Goal: Contribute content: Contribute content

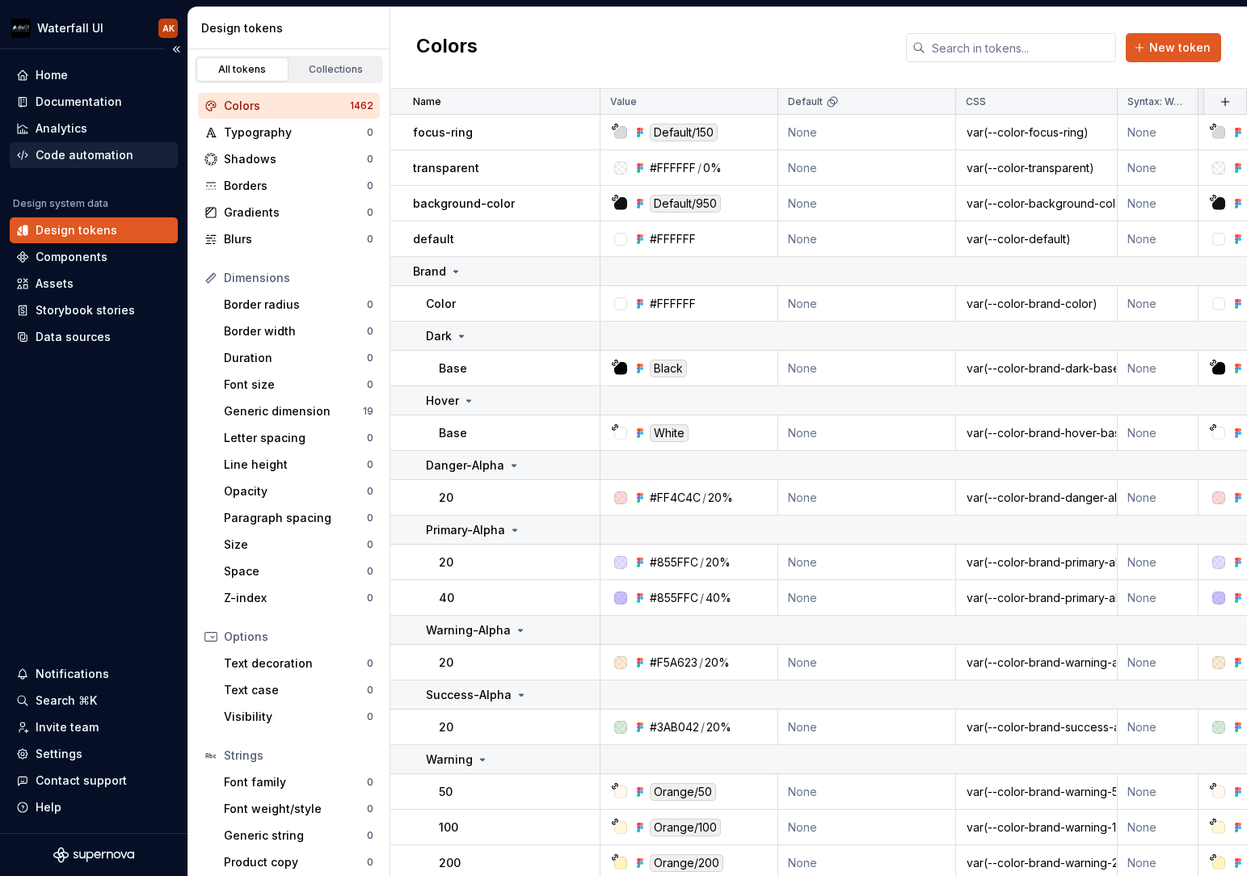
click at [66, 162] on div "Code automation" at bounding box center [85, 155] width 98 height 16
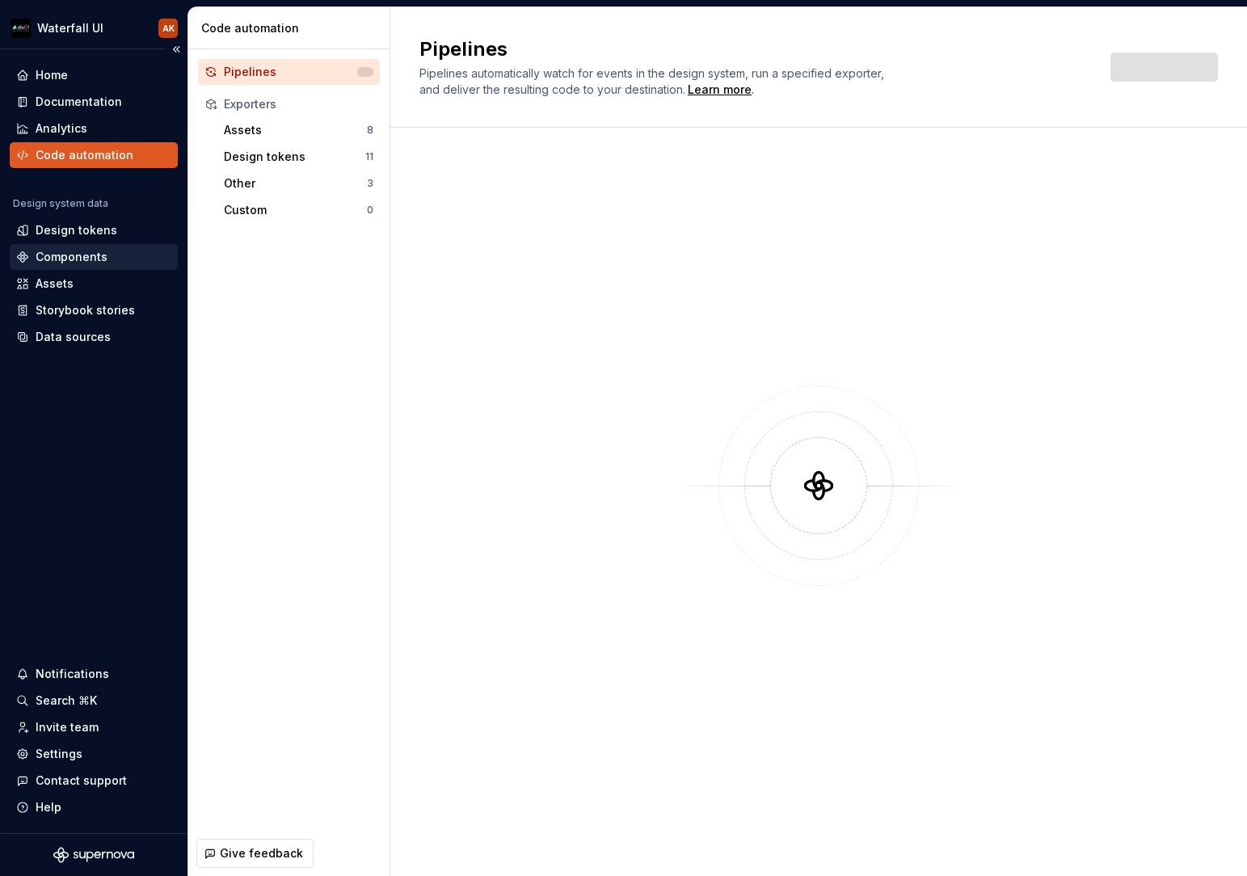
click at [65, 256] on div "Components" at bounding box center [72, 257] width 72 height 16
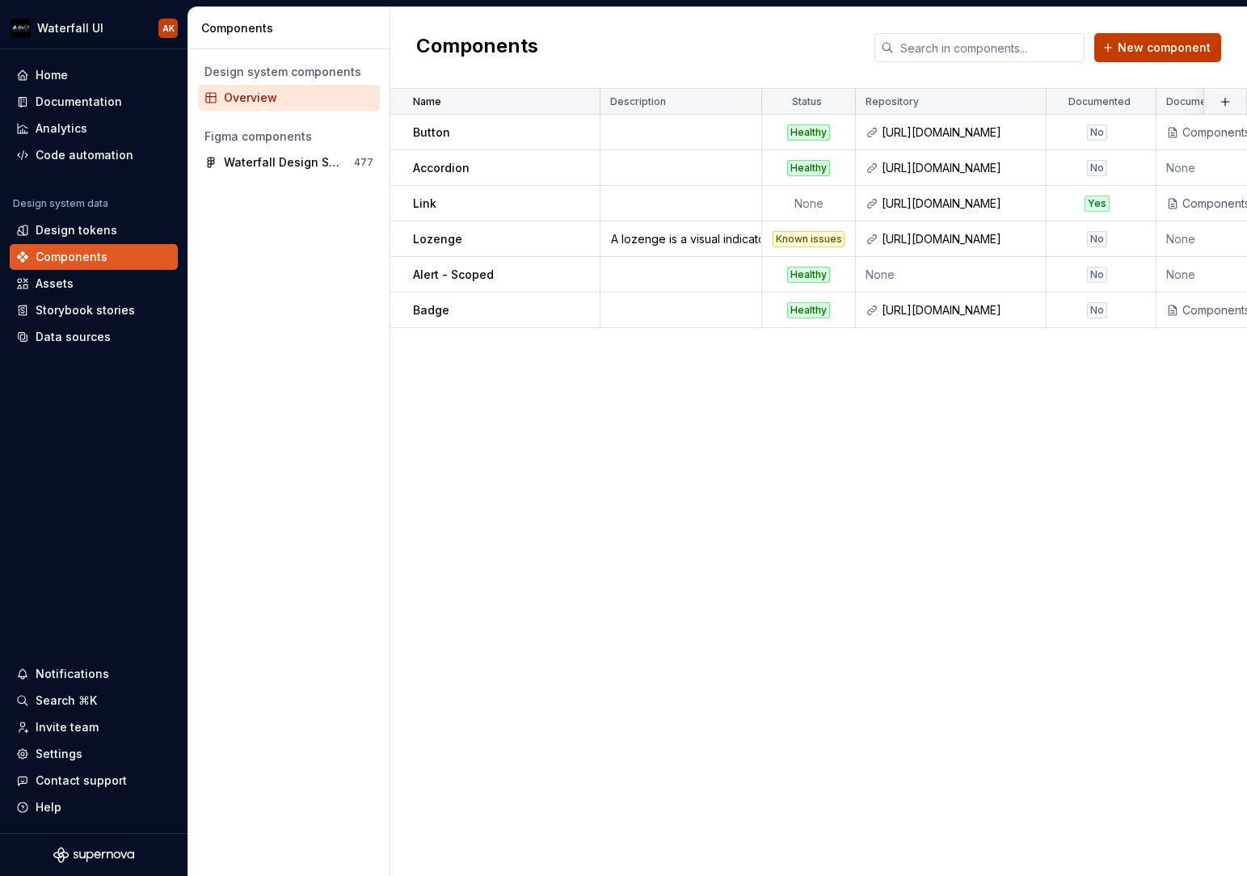
click at [1164, 56] on button "New component" at bounding box center [1157, 47] width 127 height 29
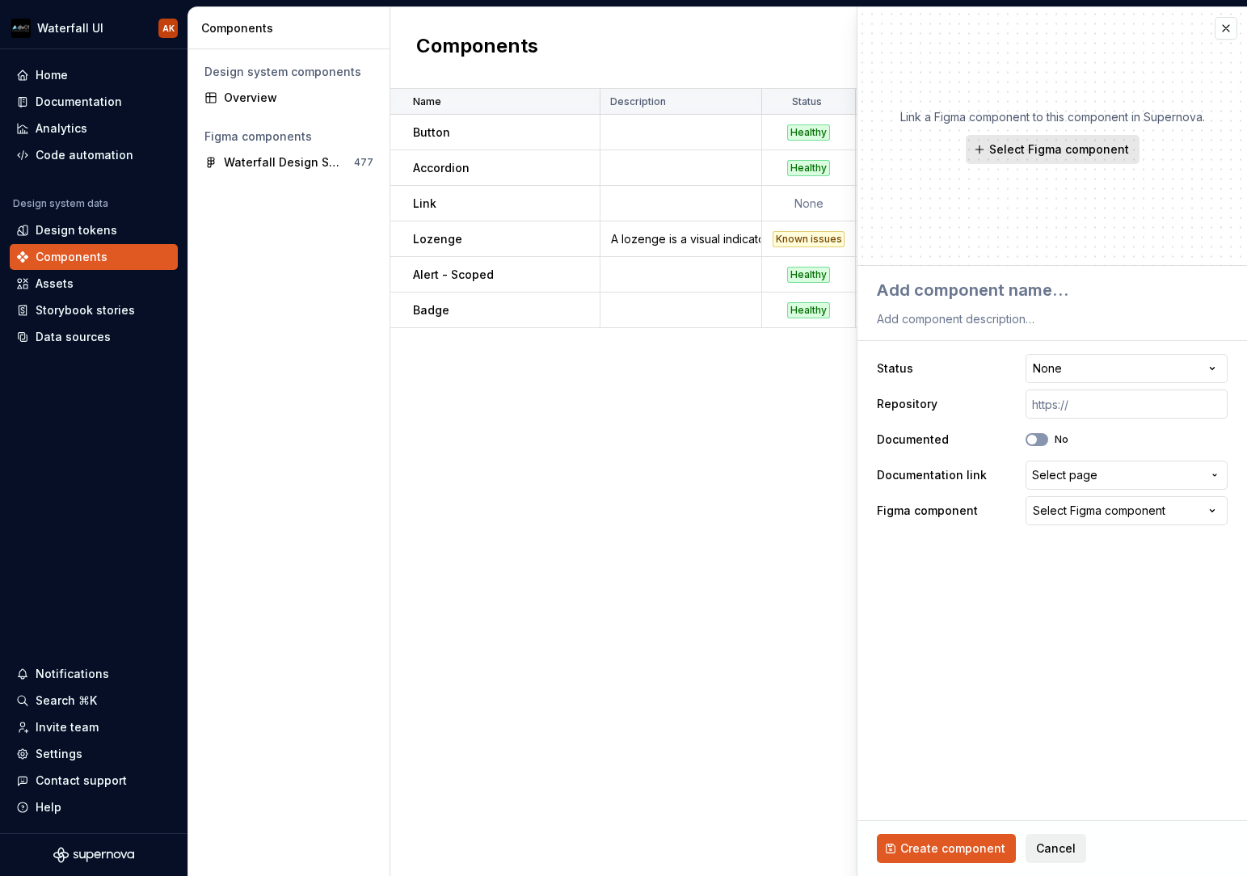
click at [1000, 151] on span "Select Figma component" at bounding box center [1059, 149] width 140 height 16
type textarea "*"
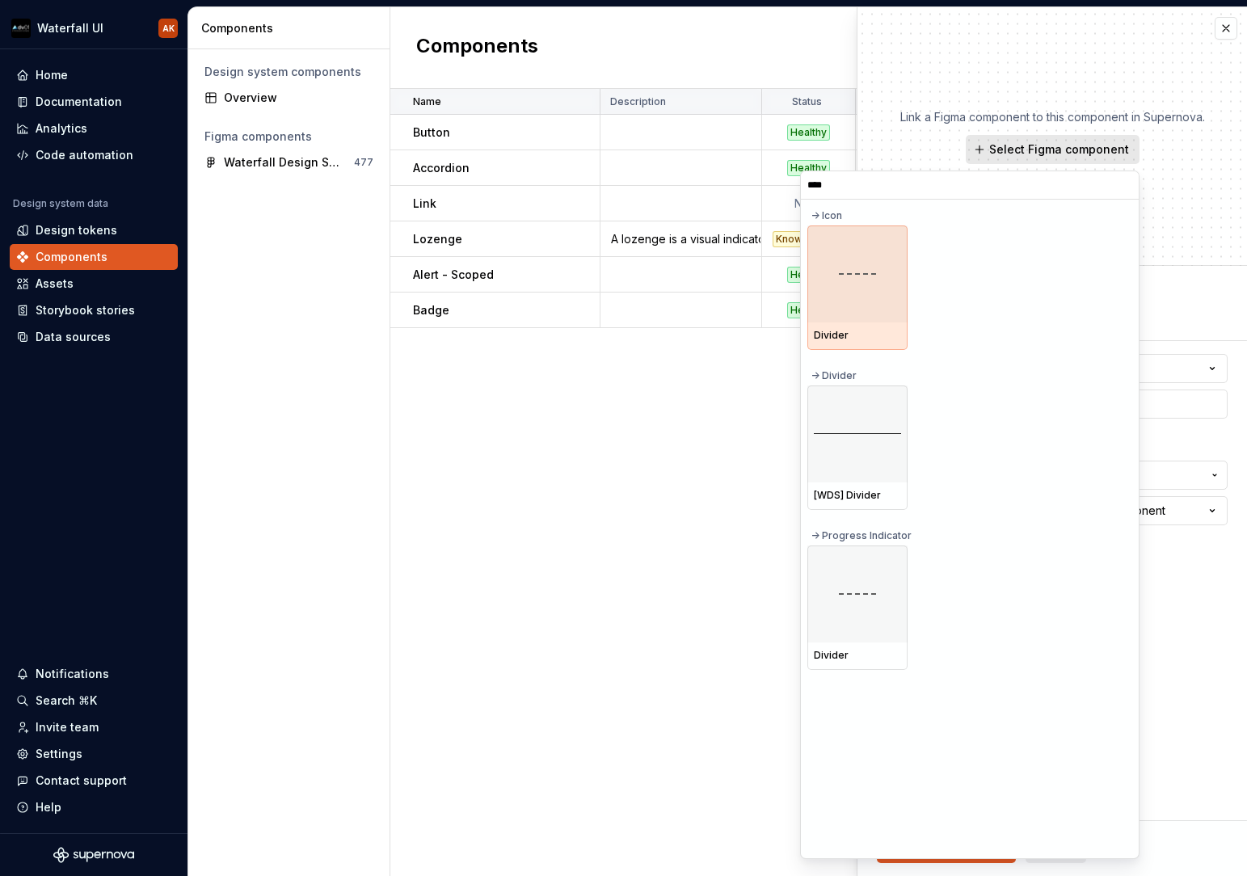
type input "*****"
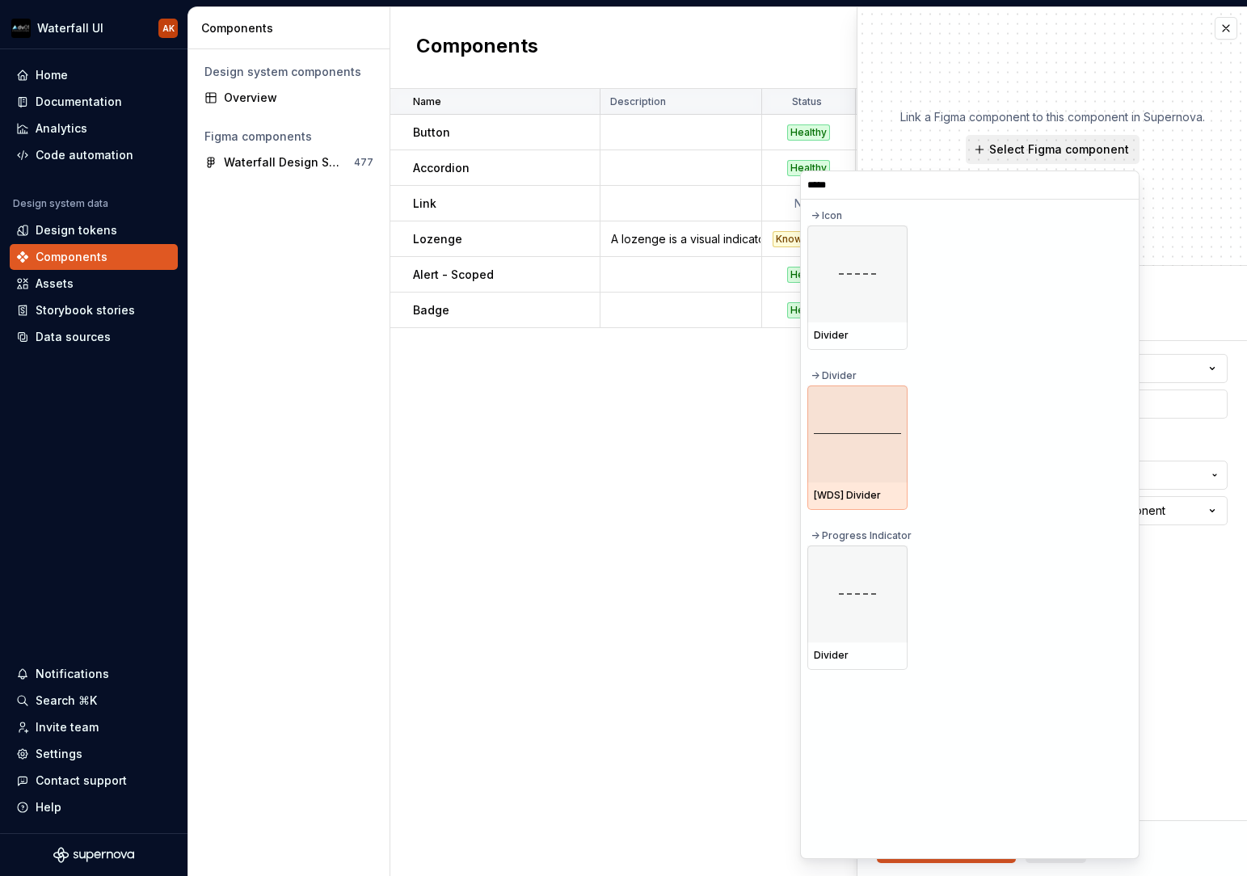
click at [857, 427] on div at bounding box center [857, 433] width 100 height 97
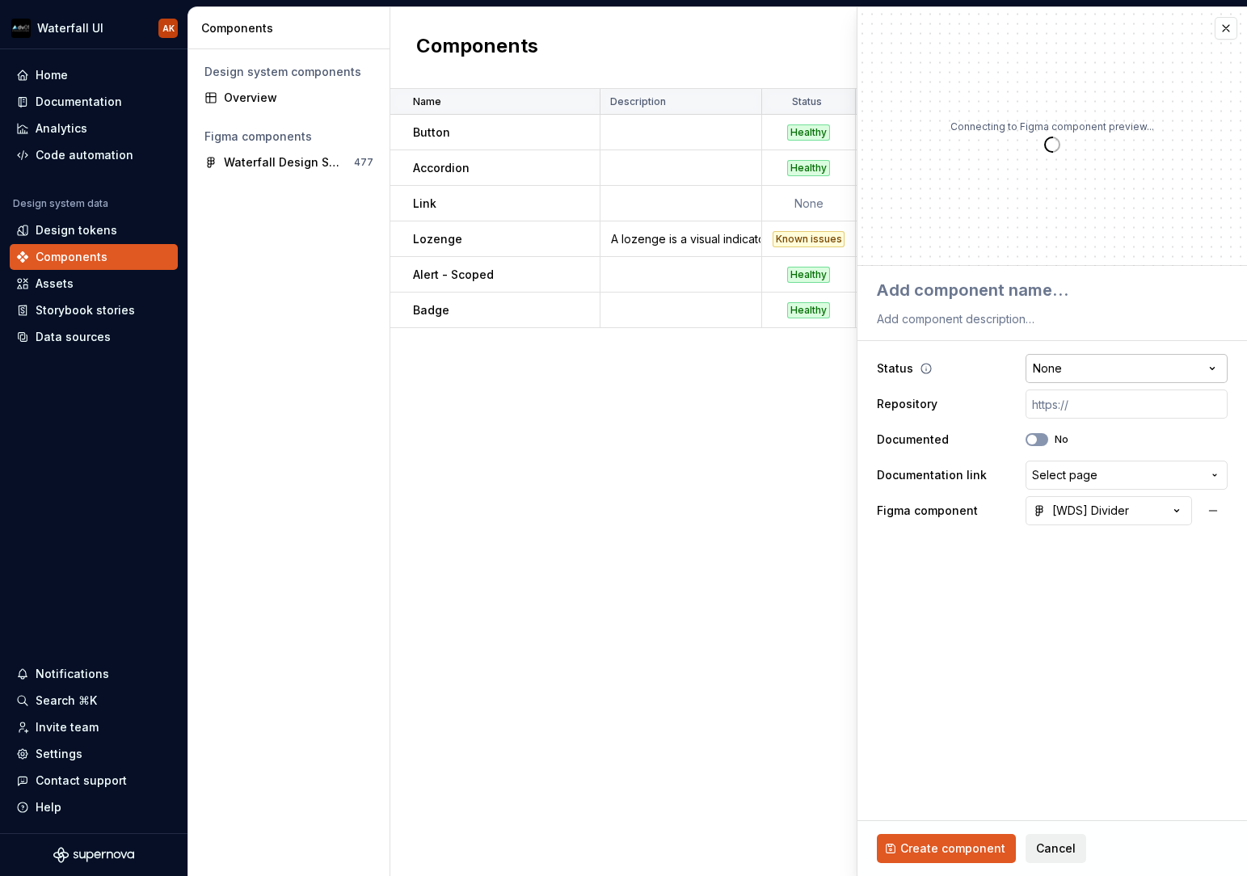
type textarea "*"
click at [1073, 370] on html "Waterfall UI AK Home Documentation Analytics Code automation Design system data…" at bounding box center [623, 438] width 1247 height 876
select select "**********"
click at [1038, 441] on button "No" at bounding box center [1036, 439] width 23 height 13
click at [1032, 442] on icon "button" at bounding box center [1031, 440] width 13 height 10
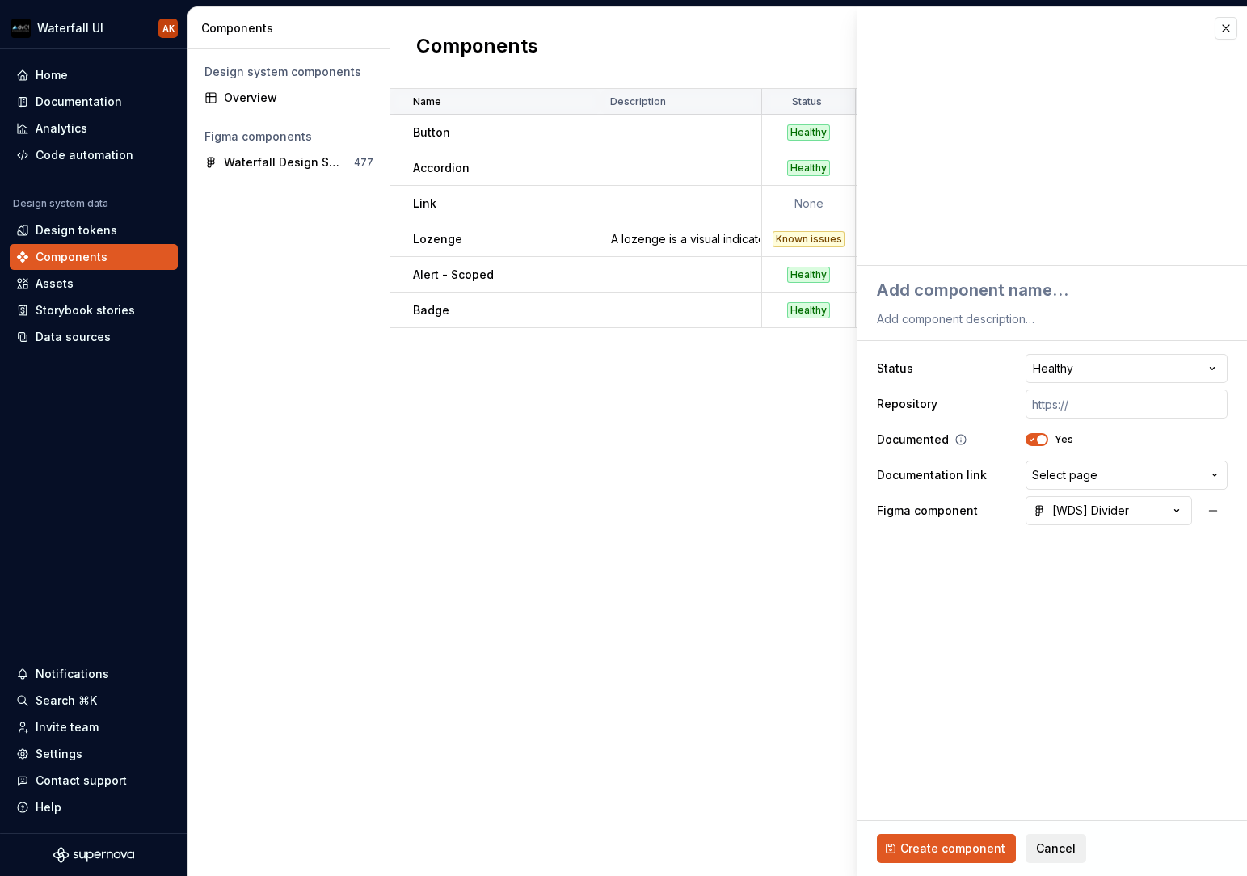
type textarea "*"
click at [1068, 465] on button "Select page" at bounding box center [1126, 475] width 202 height 29
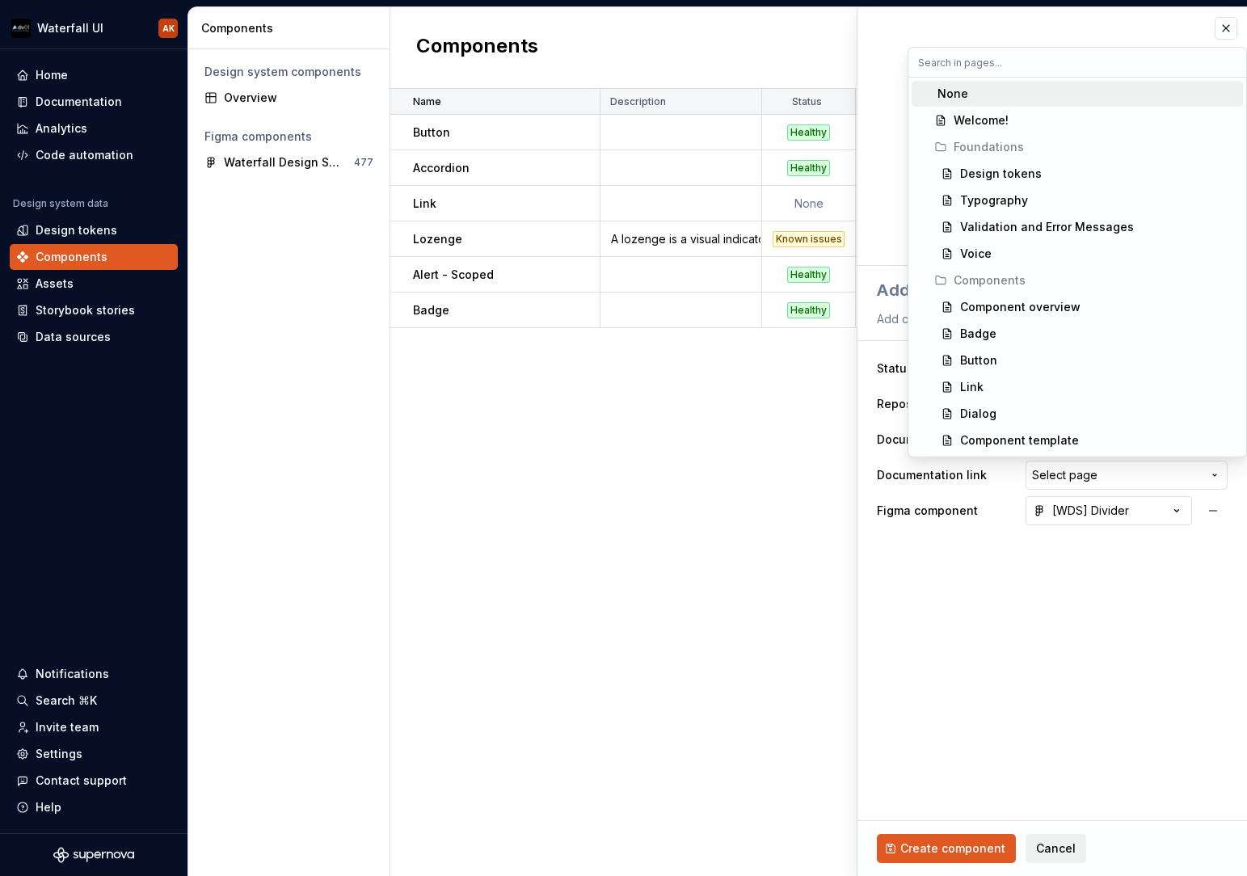
click at [937, 489] on html "Waterfall UI AK Home Documentation Analytics Code automation Design system data…" at bounding box center [623, 438] width 1247 height 876
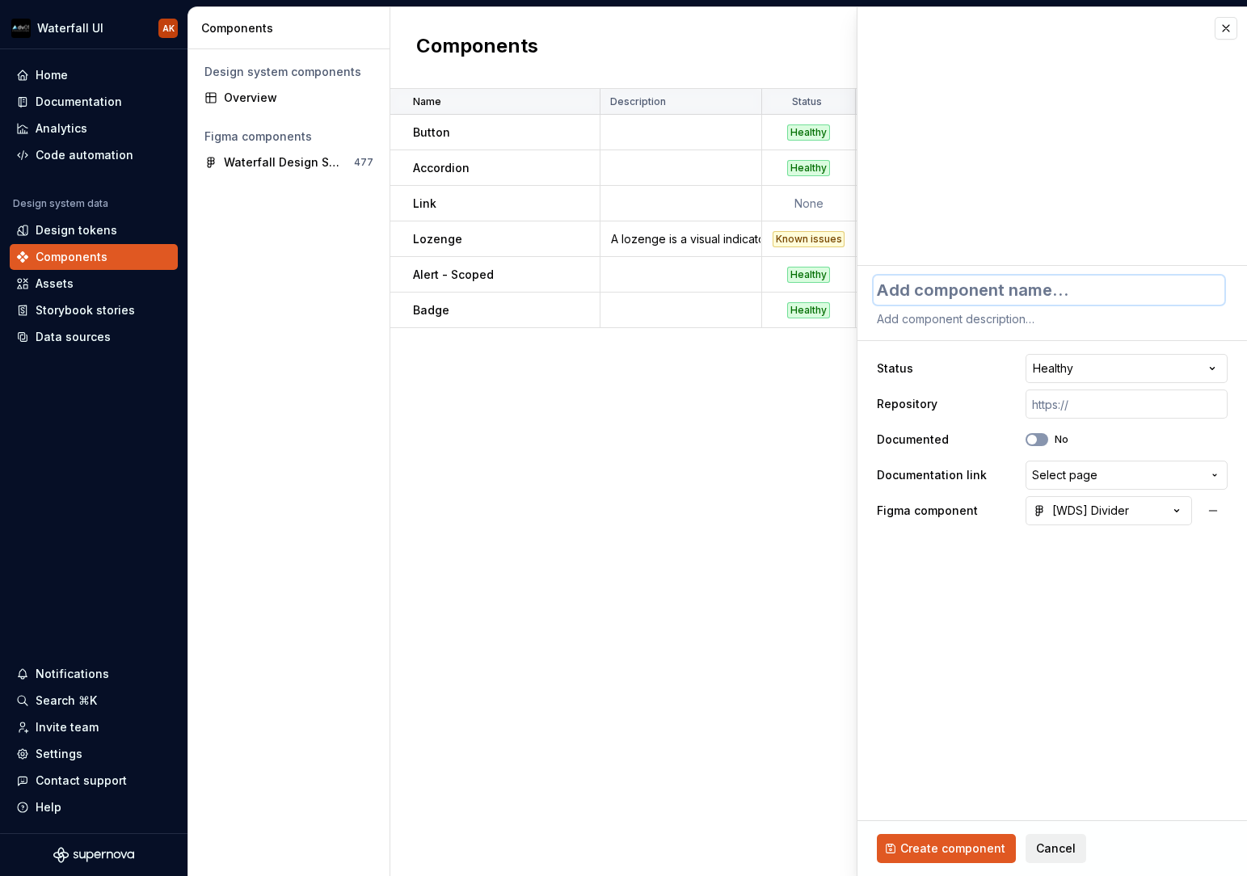
click at [939, 294] on textarea at bounding box center [1048, 290] width 351 height 29
type textarea "S"
type textarea "*"
type textarea "Se"
type textarea "*"
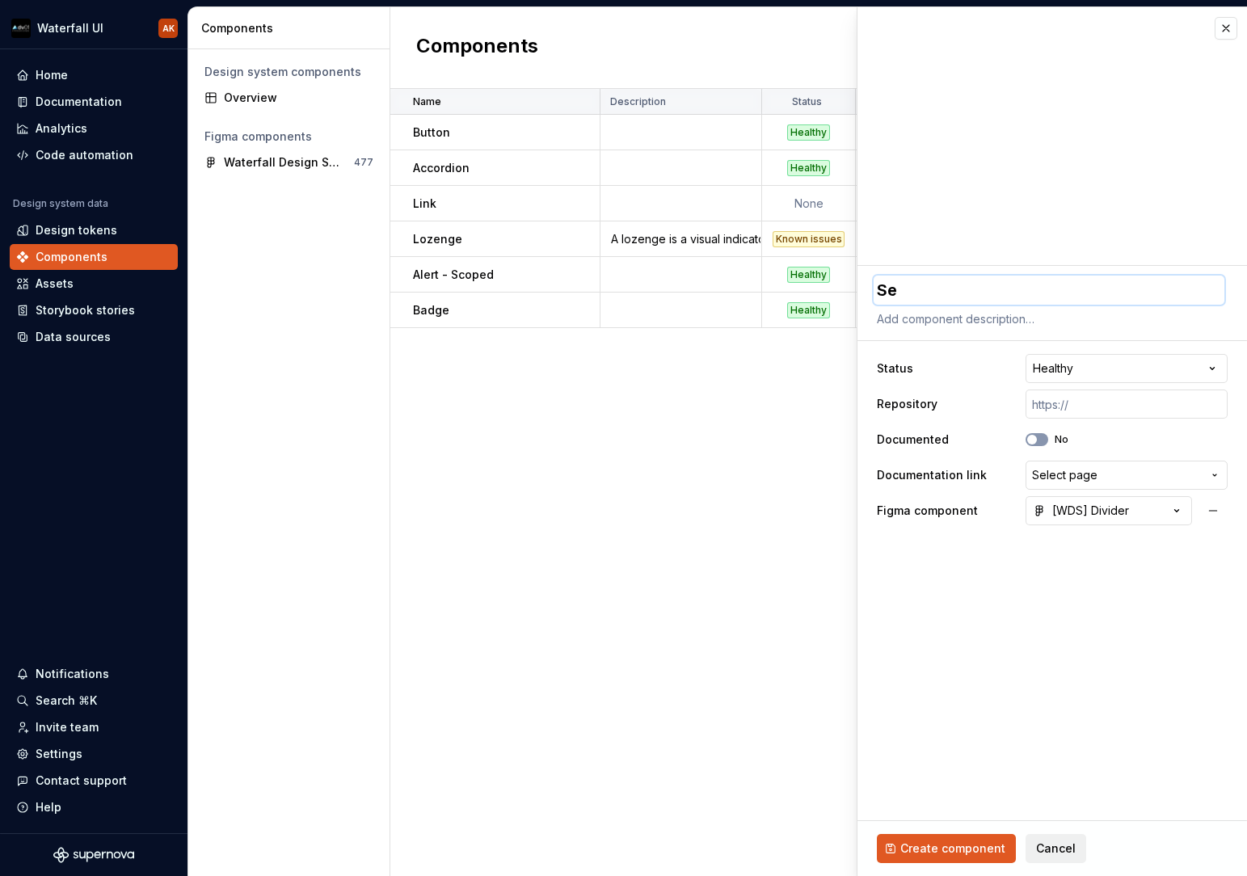
type textarea "Sep"
type textarea "*"
type textarea "Sepa"
type textarea "*"
type textarea "Separ"
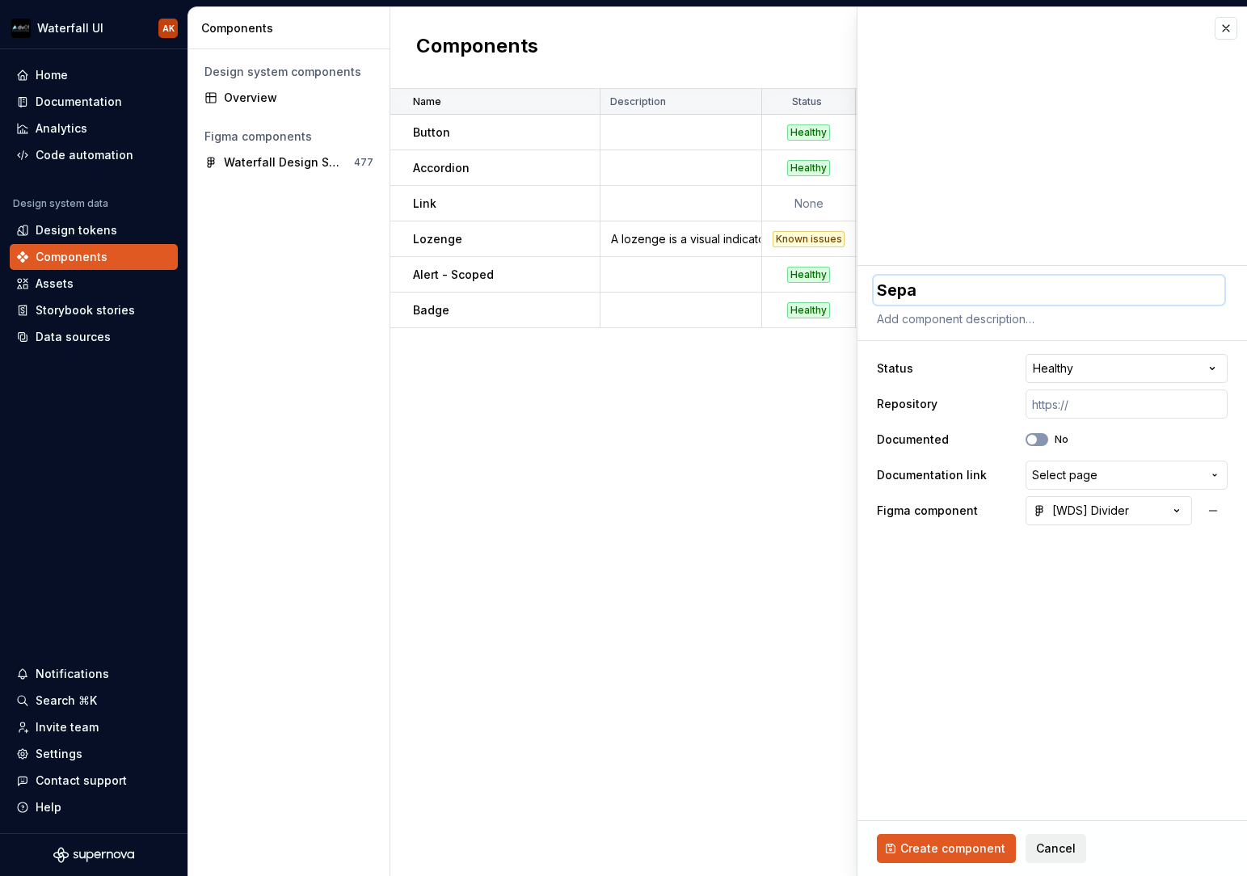
type textarea "*"
type textarea "Separa"
type textarea "*"
type textarea "Separat"
type textarea "*"
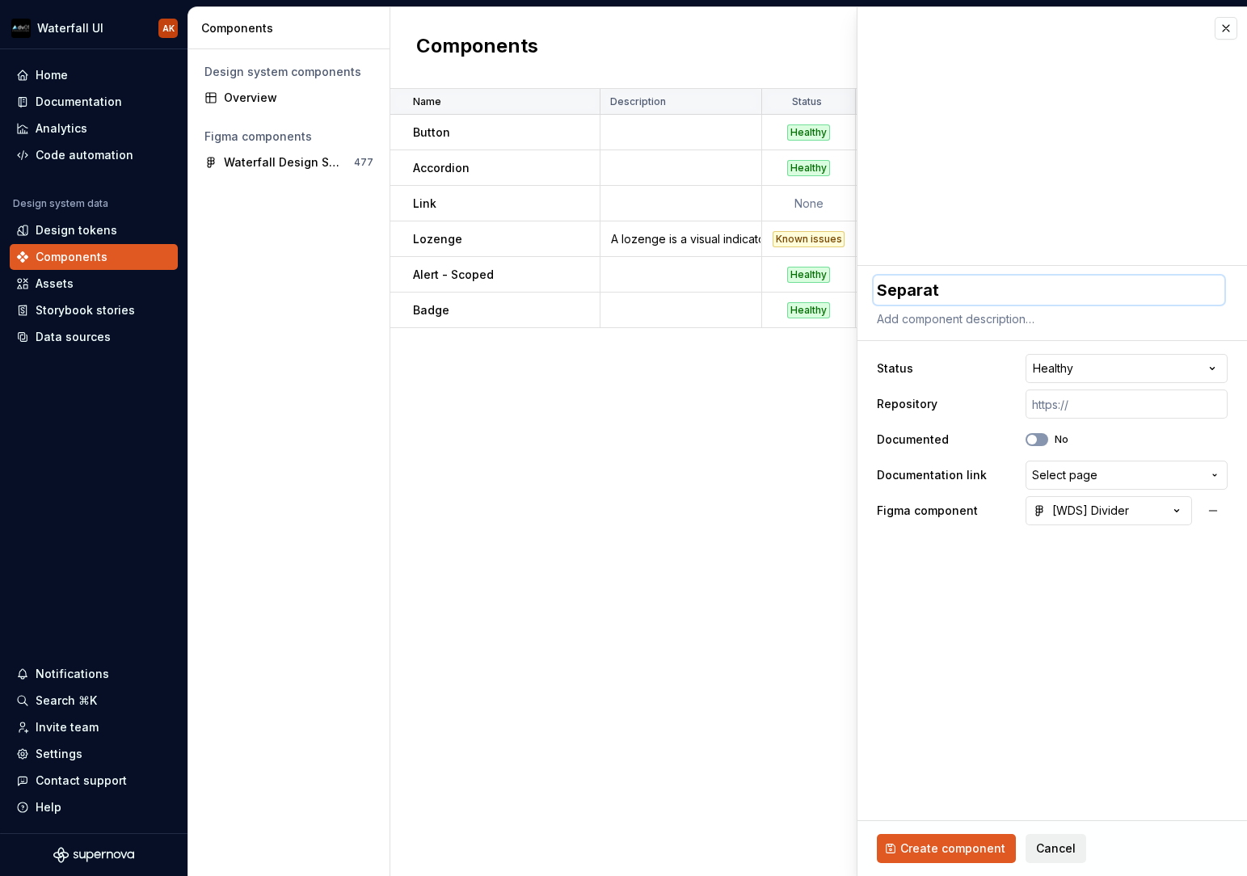
type textarea "Separato"
type textarea "*"
type textarea "Separator"
type textarea "*"
type textarea "Separator"
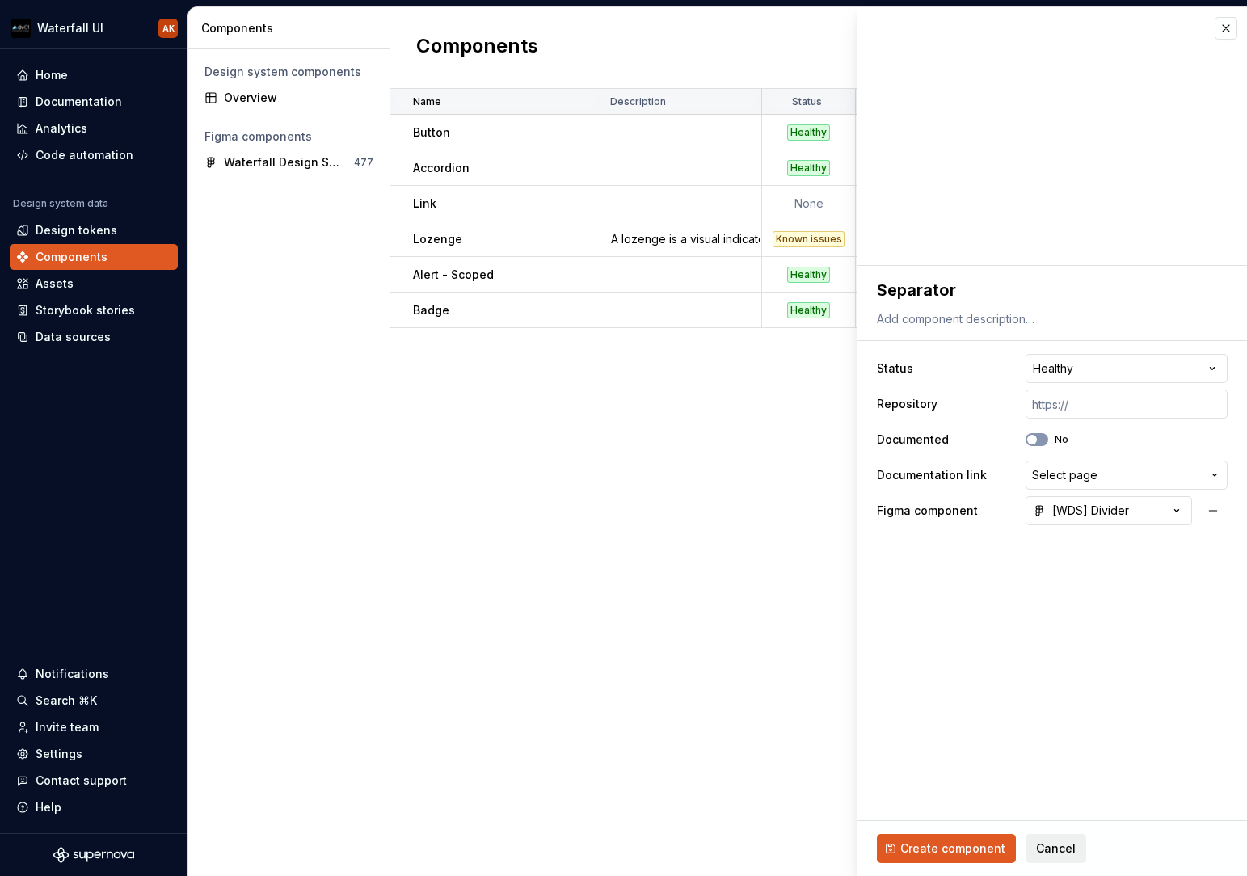
click at [778, 468] on div "Name Description Status Repository Documented Documentation link Figma componen…" at bounding box center [818, 482] width 857 height 787
click at [1130, 507] on button "[WDS] Divider" at bounding box center [1108, 510] width 166 height 29
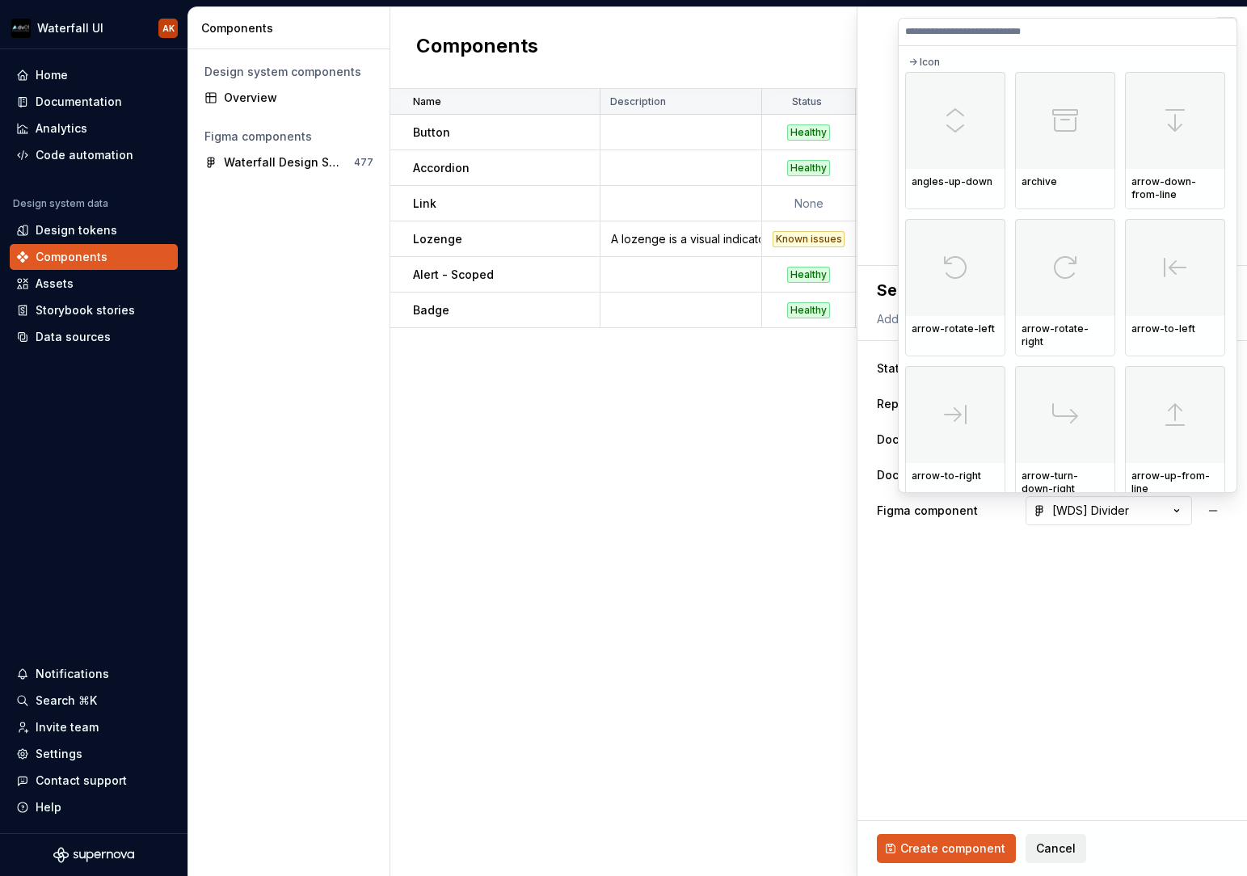
click at [1024, 593] on html "Waterfall UI AK Home Documentation Analytics Code automation Design system data…" at bounding box center [623, 438] width 1247 height 876
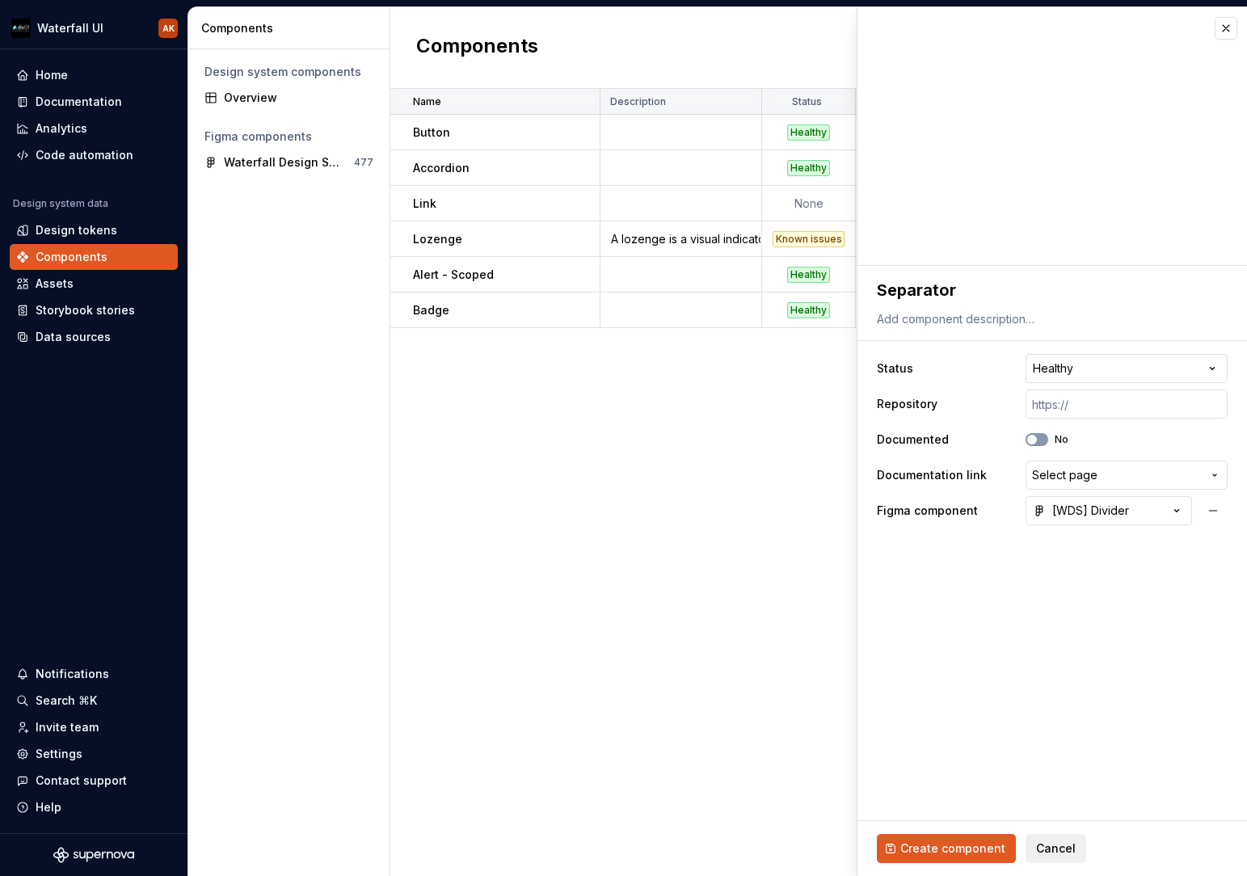
click at [622, 436] on div "Name Description Status Repository Documented Documentation link Figma componen…" at bounding box center [818, 482] width 857 height 787
click at [1226, 32] on button "button" at bounding box center [1225, 28] width 23 height 23
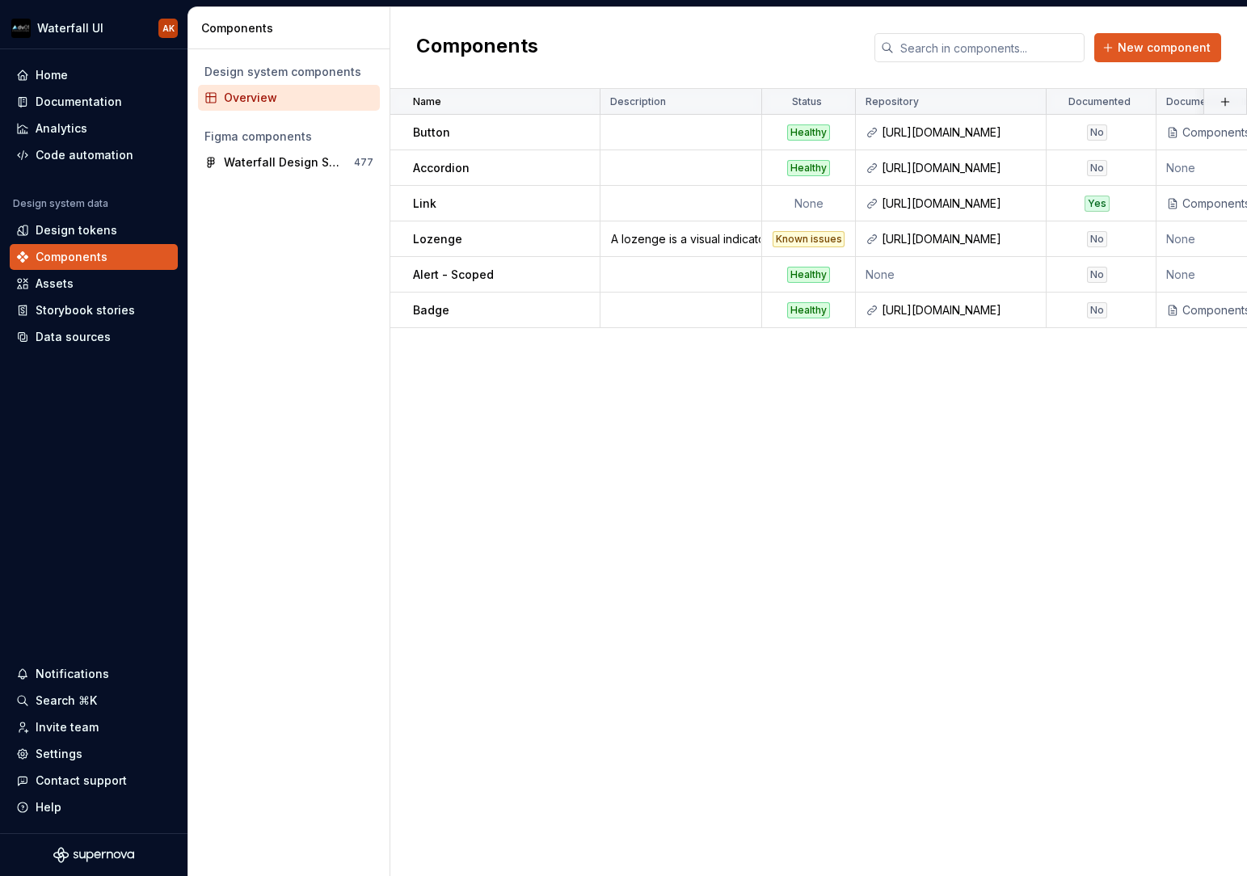
click at [287, 103] on div "Overview" at bounding box center [298, 98] width 149 height 16
click at [496, 130] on div "Button" at bounding box center [506, 132] width 186 height 16
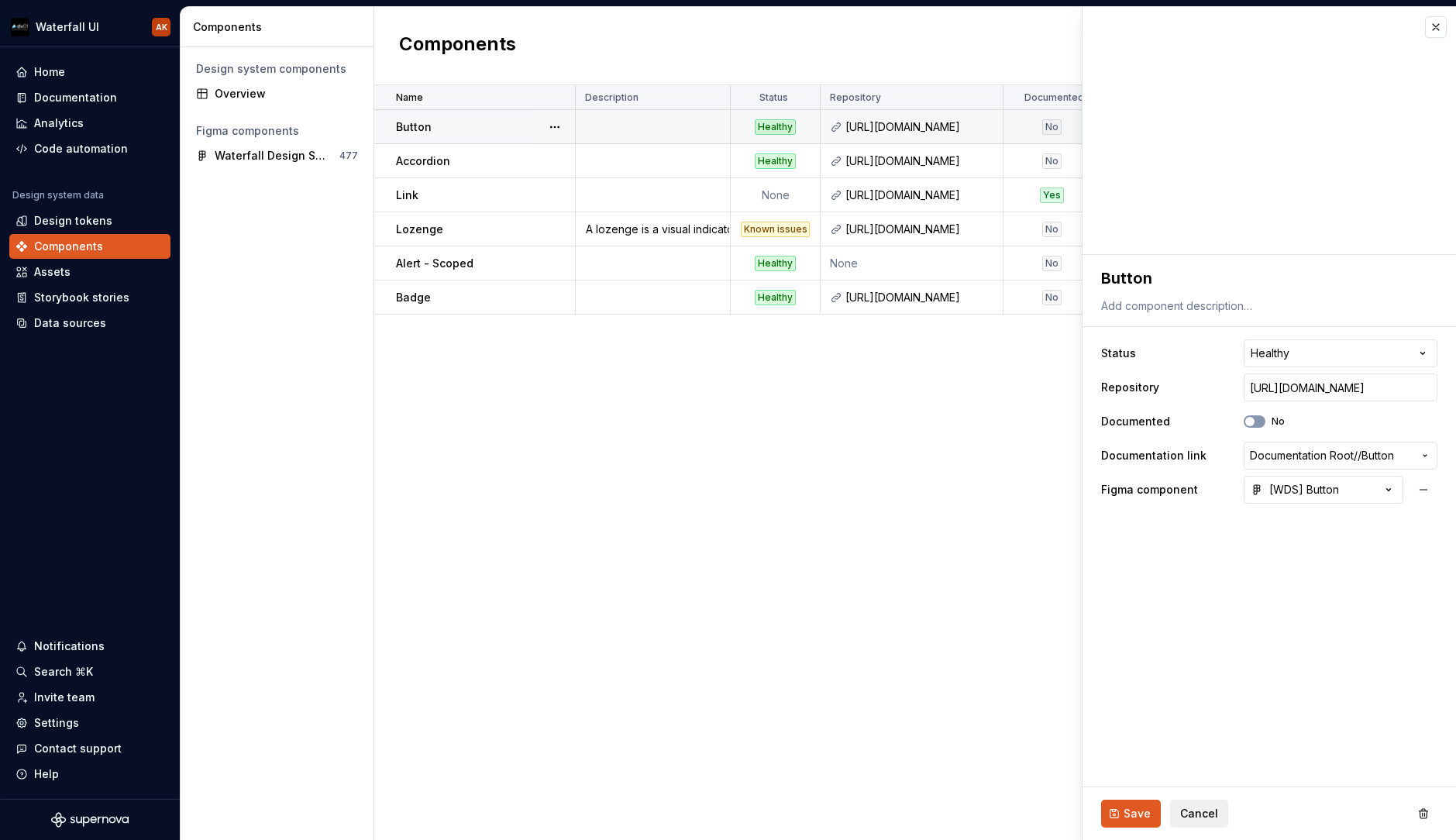
click at [517, 408] on div "Name Description Status Repository Documented Documentation link Figma componen…" at bounding box center [915, 462] width 1082 height 755
click at [1195, 28] on button "button" at bounding box center [1436, 27] width 22 height 22
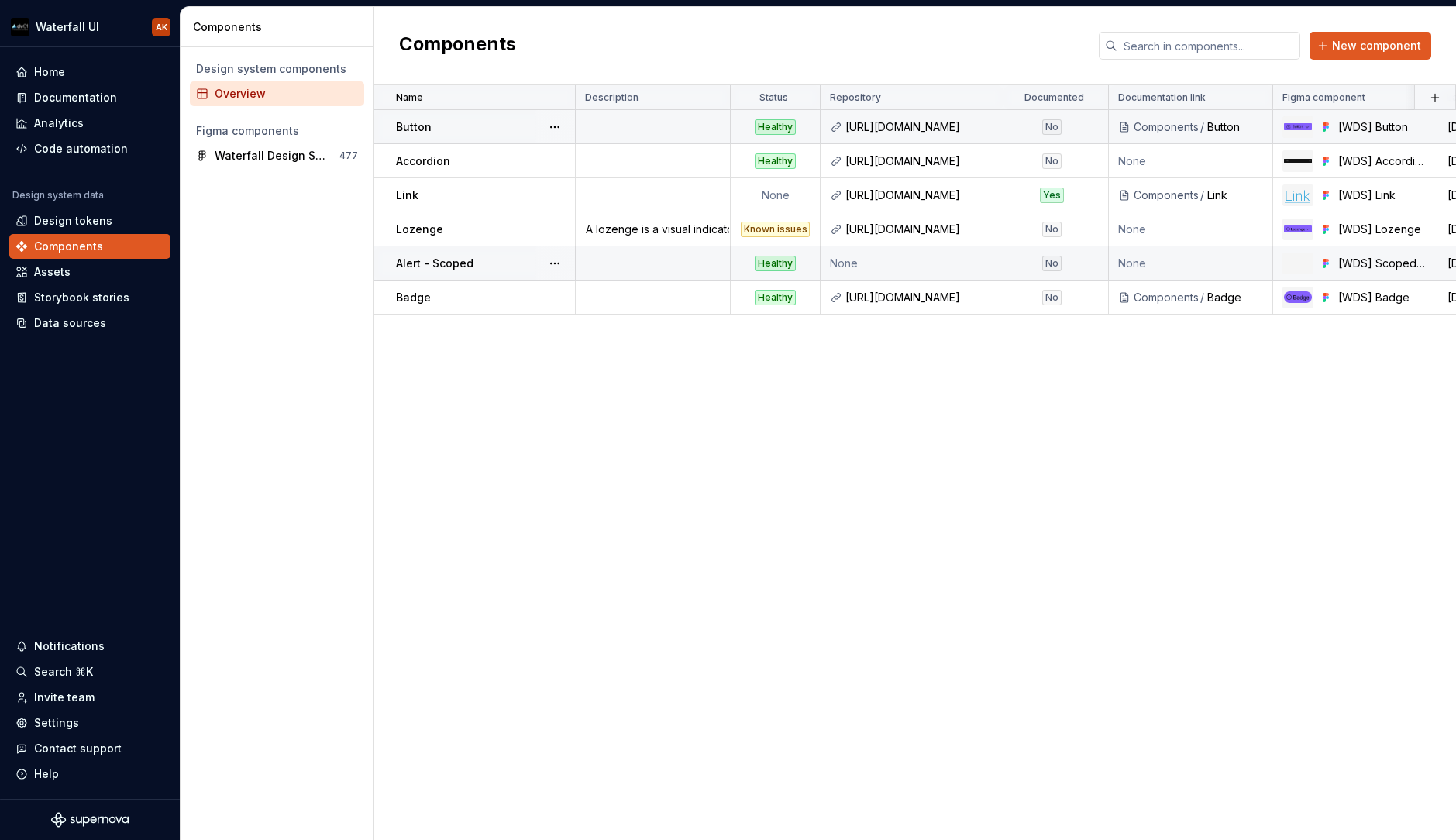
drag, startPoint x: 725, startPoint y: 412, endPoint x: 1004, endPoint y: 261, distance: 317.2
click at [723, 412] on div "Name Description Status Repository Documented Documentation link Figma componen…" at bounding box center [915, 462] width 1082 height 755
click at [1195, 50] on span "New component" at bounding box center [1376, 46] width 89 height 15
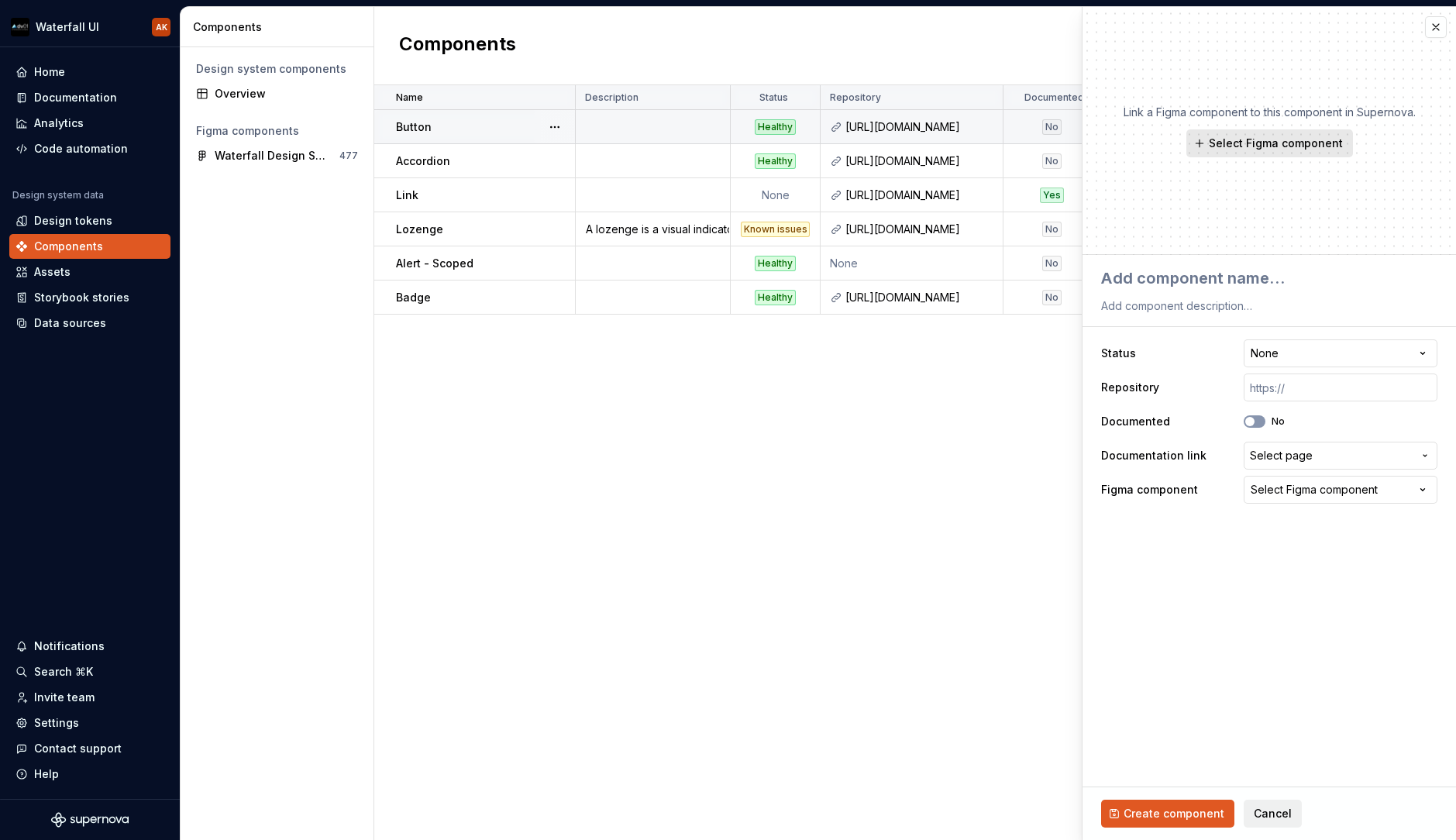
click at [1195, 146] on span "Select Figma component" at bounding box center [1277, 143] width 134 height 15
type textarea "*"
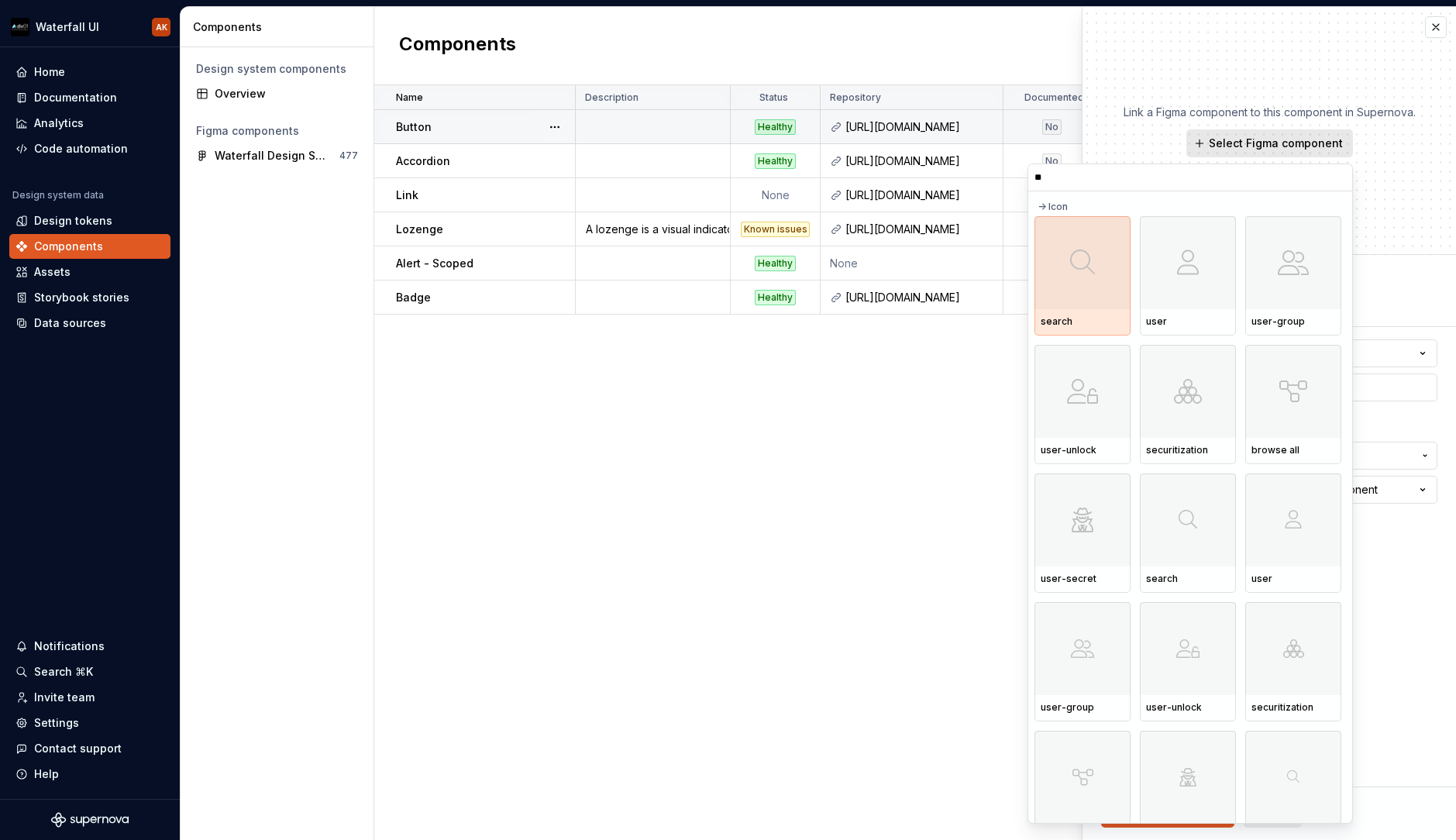
type input "***"
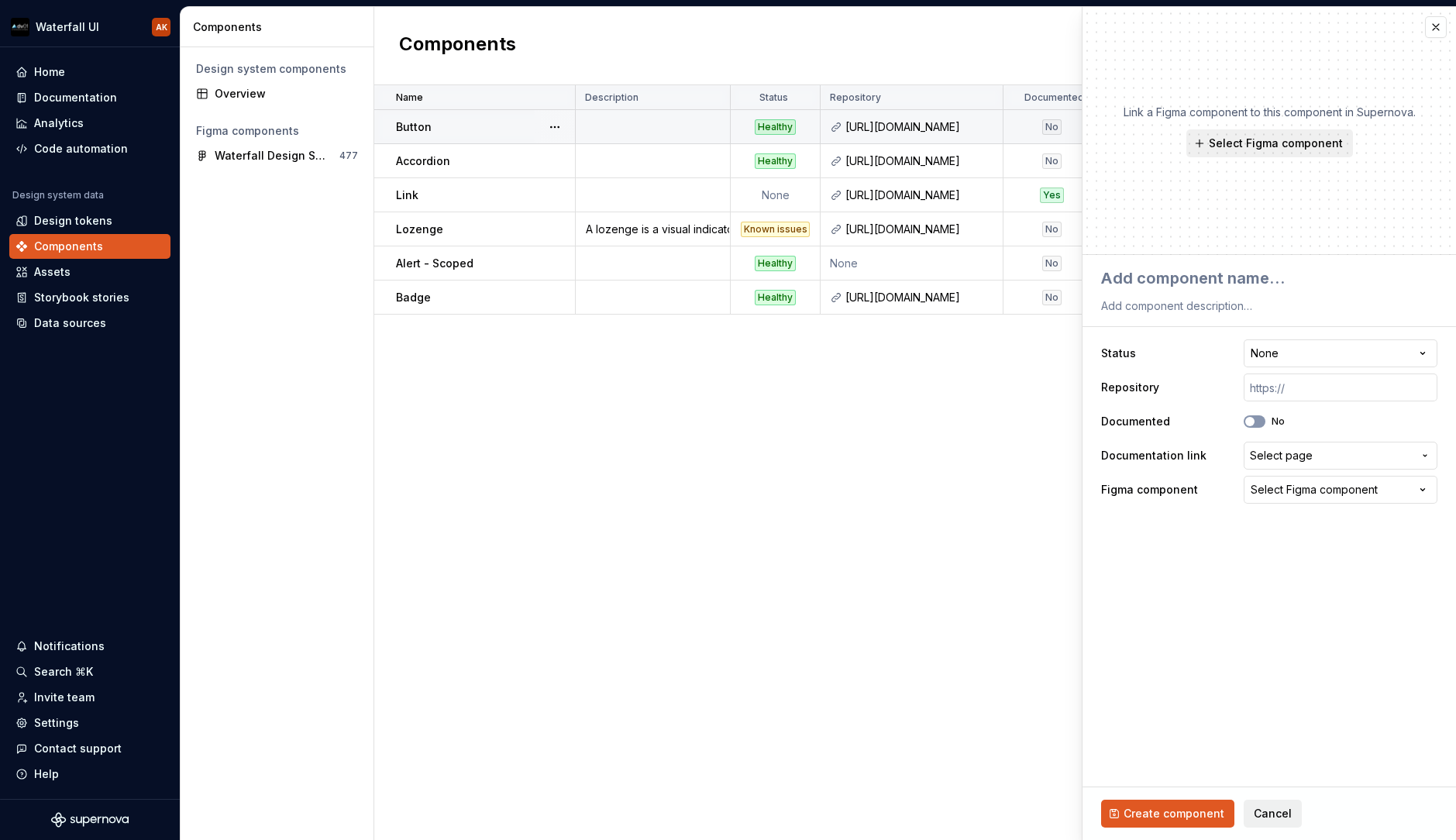
click at [270, 455] on div "Design system components Overview Figma components Waterfall Design System Libr…" at bounding box center [276, 443] width 193 height 793
click at [81, 329] on div "Data sources" at bounding box center [70, 323] width 72 height 15
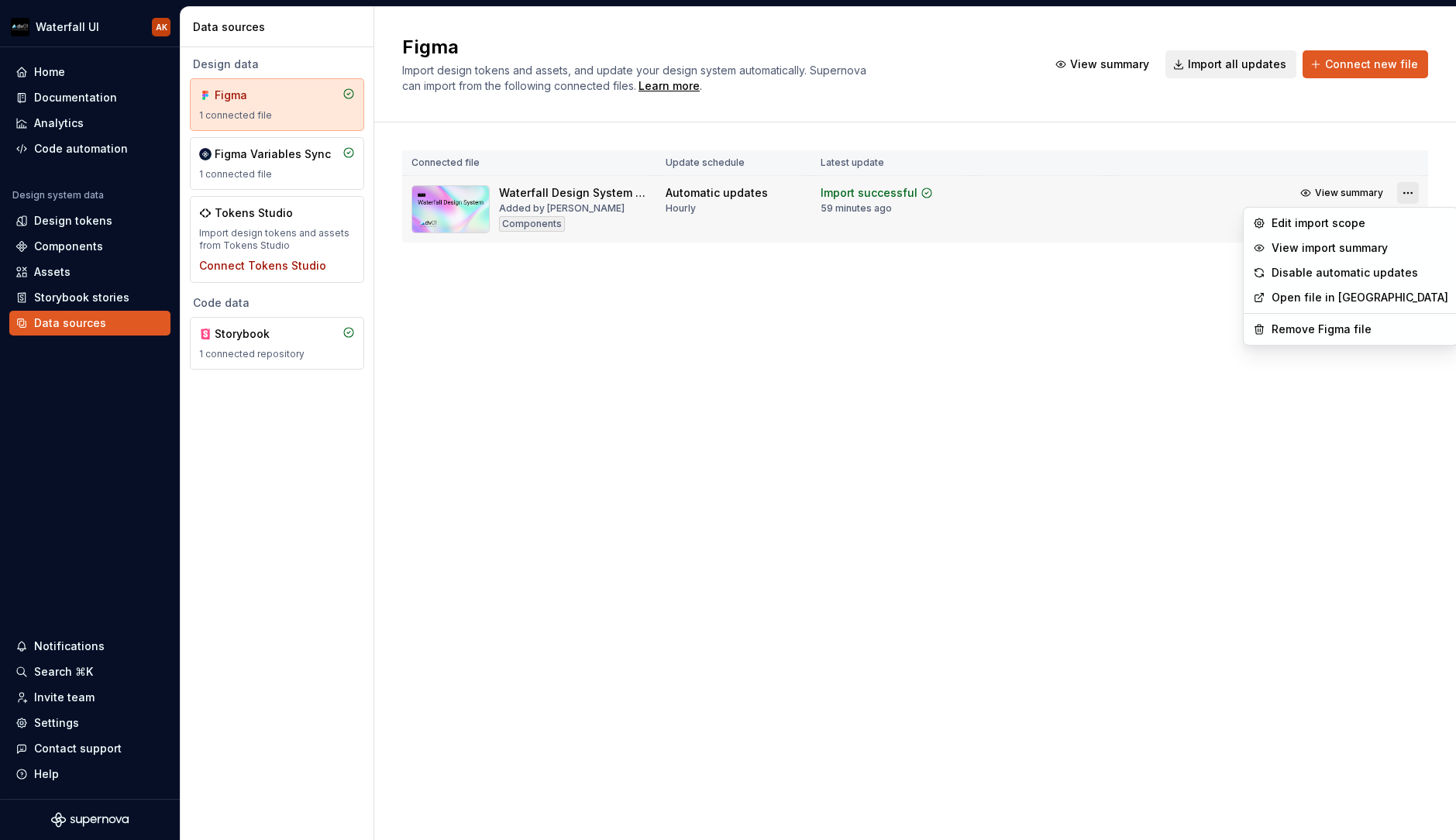
click at [1195, 192] on html "Waterfall UI AK Home Documentation Analytics Code automation Design system data…" at bounding box center [728, 420] width 1456 height 840
click at [1195, 275] on div "Disable automatic updates" at bounding box center [1360, 272] width 176 height 15
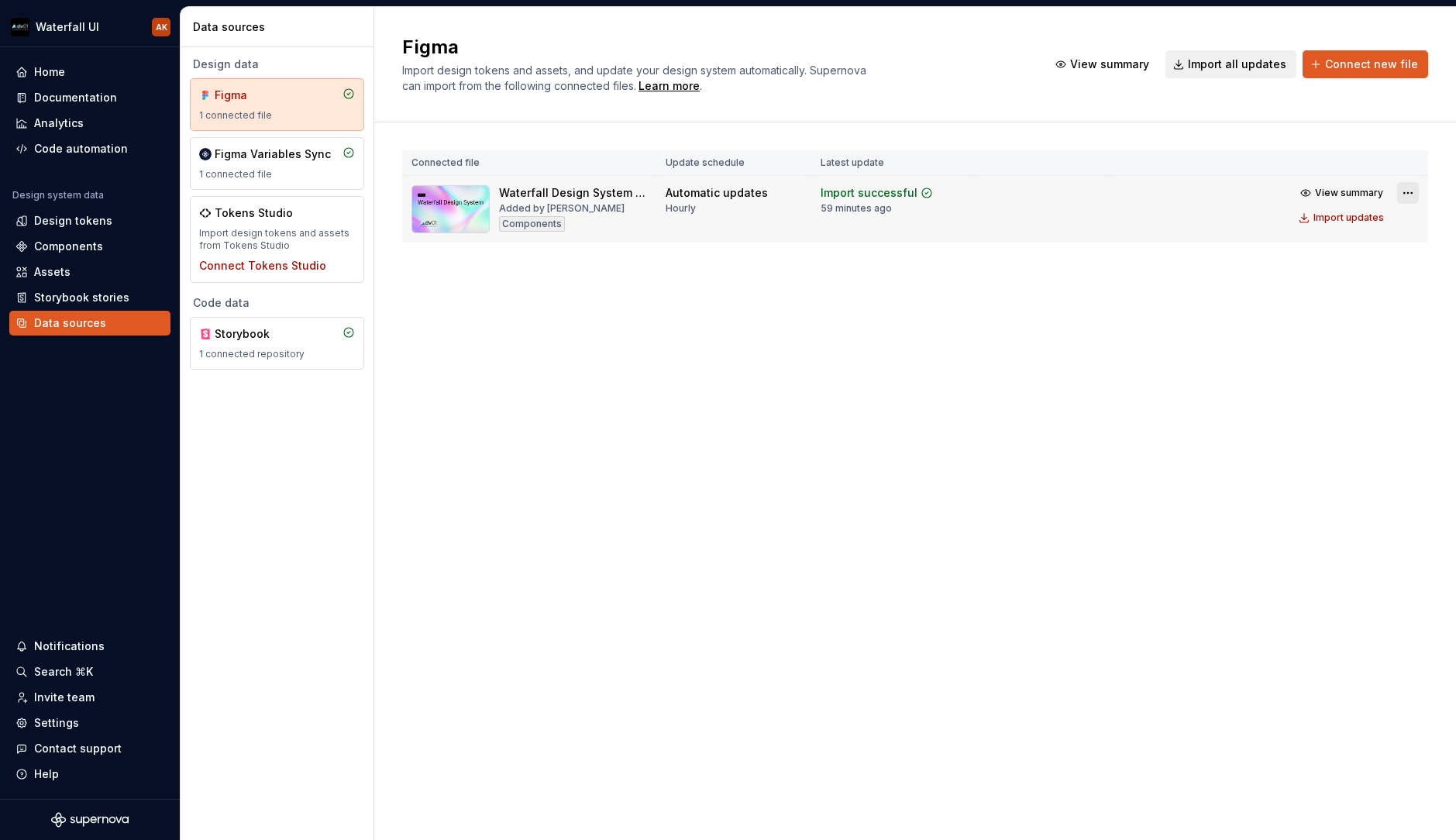
drag, startPoint x: 1392, startPoint y: 228, endPoint x: 1415, endPoint y: 200, distance: 36.2
click at [1195, 228] on td "View summary Import updates" at bounding box center [1268, 204] width 319 height 58
click at [1195, 191] on html "Waterfall UI AK Home Documentation Analytics Code automation Design system data…" at bounding box center [728, 420] width 1456 height 840
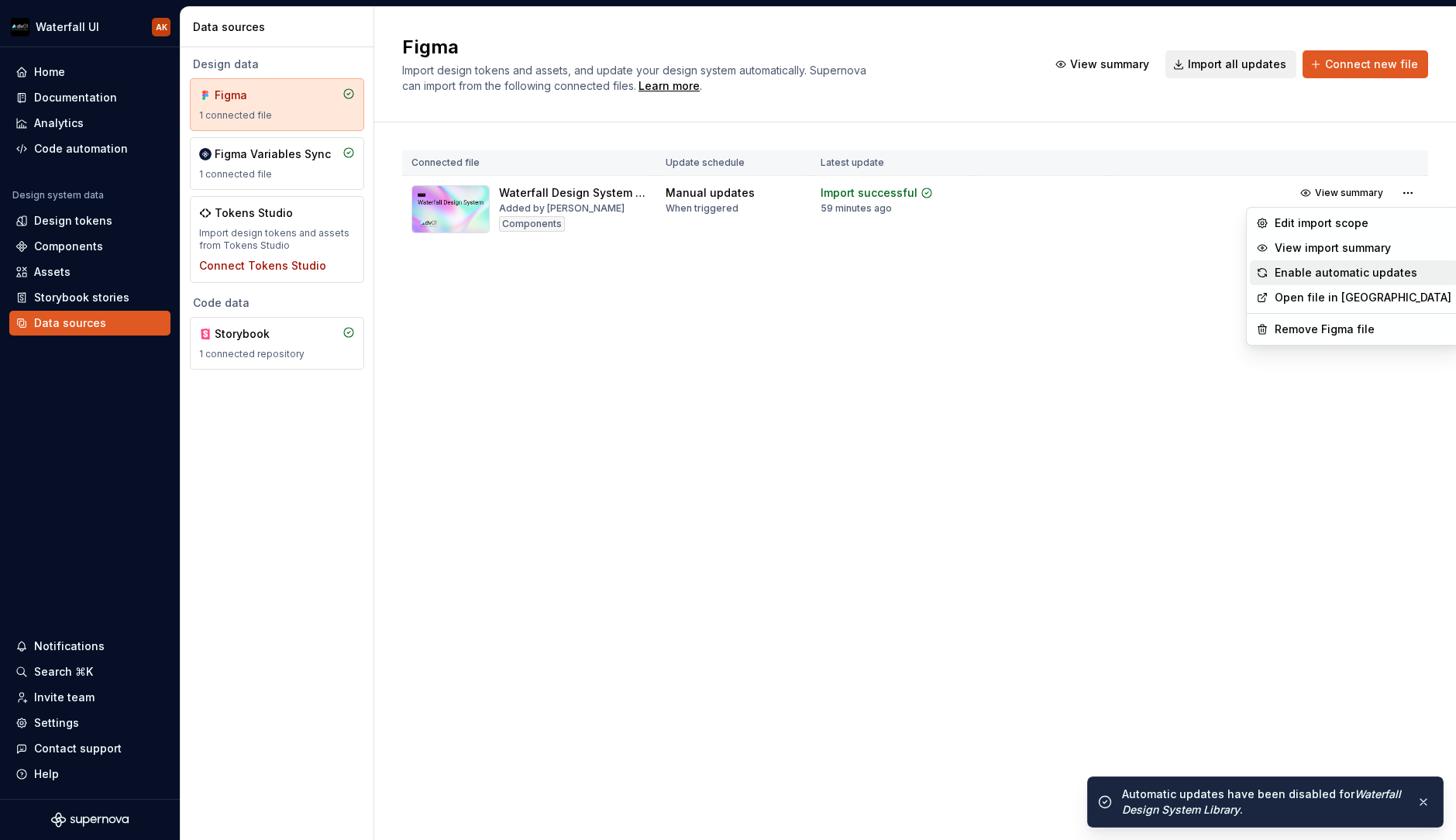
click at [1195, 273] on div "Enable automatic updates" at bounding box center [1363, 272] width 176 height 15
click at [1195, 188] on html "Waterfall UI AK Home Documentation Analytics Code automation Design system data…" at bounding box center [728, 420] width 1456 height 840
click at [1133, 253] on html "Waterfall UI AK Home Documentation Analytics Code automation Design system data…" at bounding box center [728, 420] width 1456 height 840
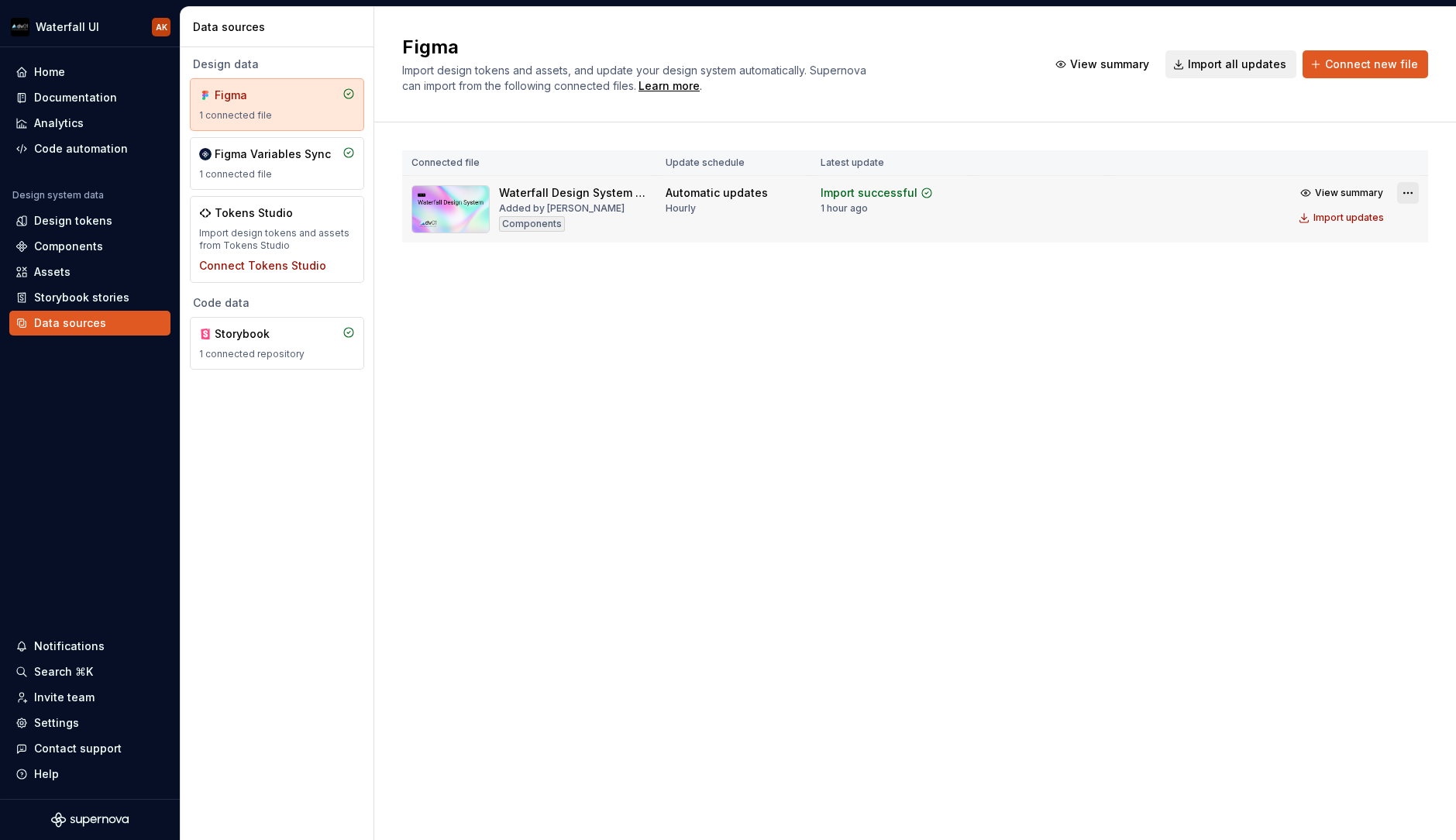
click at [1195, 194] on html "Waterfall UI AK Home Documentation Analytics Code automation Design system data…" at bounding box center [728, 420] width 1456 height 840
drag, startPoint x: 583, startPoint y: 268, endPoint x: 586, endPoint y: 258, distance: 10.4
click at [583, 268] on html "Waterfall UI AK Home Documentation Analytics Code automation Design system data…" at bounding box center [728, 420] width 1456 height 840
click at [91, 247] on div "Components" at bounding box center [69, 246] width 69 height 15
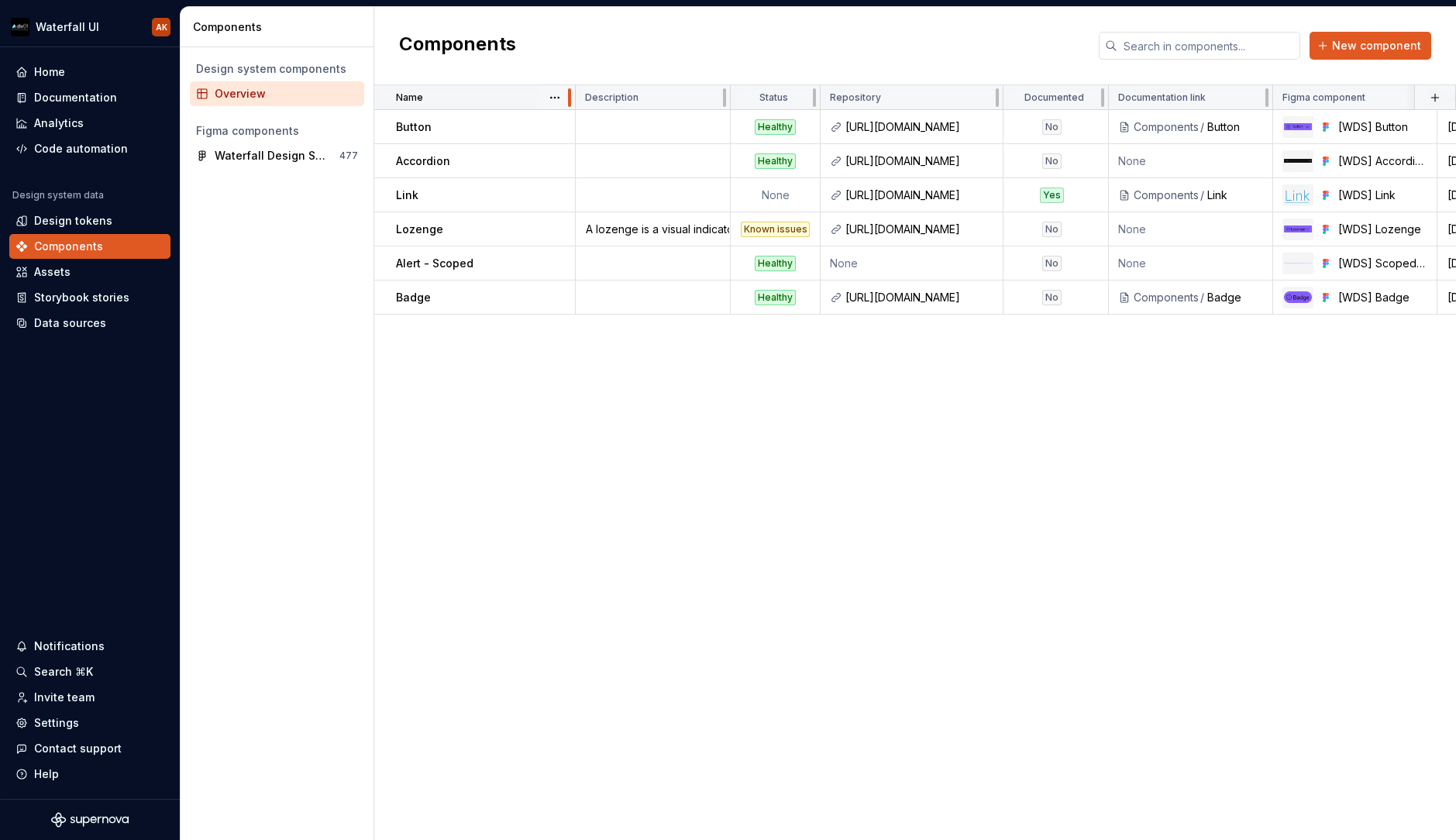
click at [563, 98] on div at bounding box center [569, 98] width 12 height 25
click at [554, 98] on html "Waterfall UI AK Home Documentation Analytics Code automation Design system data…" at bounding box center [728, 420] width 1456 height 840
click at [553, 99] on html "Waterfall UI AK Home Documentation Analytics Code automation Design system data…" at bounding box center [728, 420] width 1456 height 840
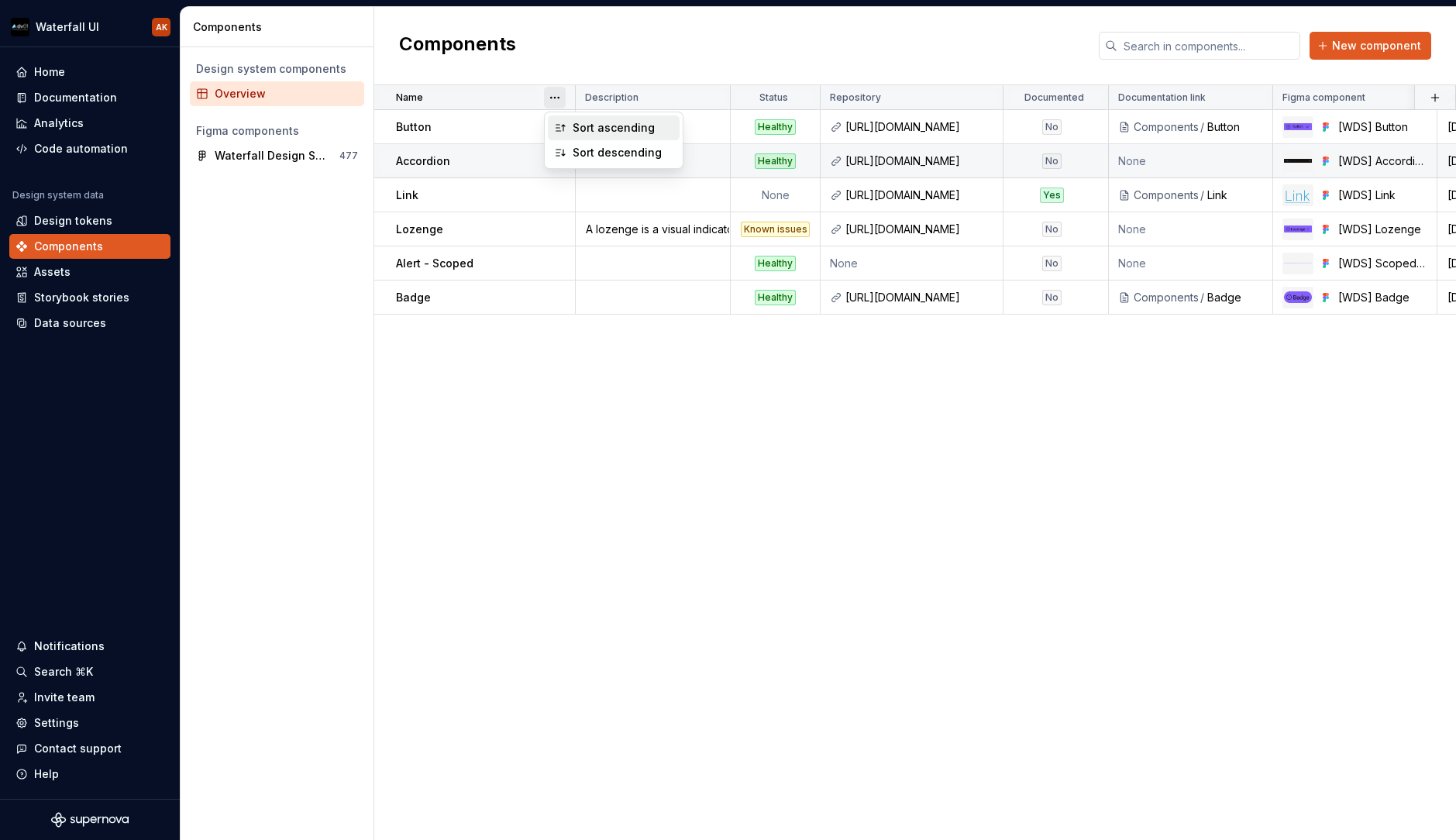
click at [555, 128] on icon at bounding box center [560, 128] width 12 height 12
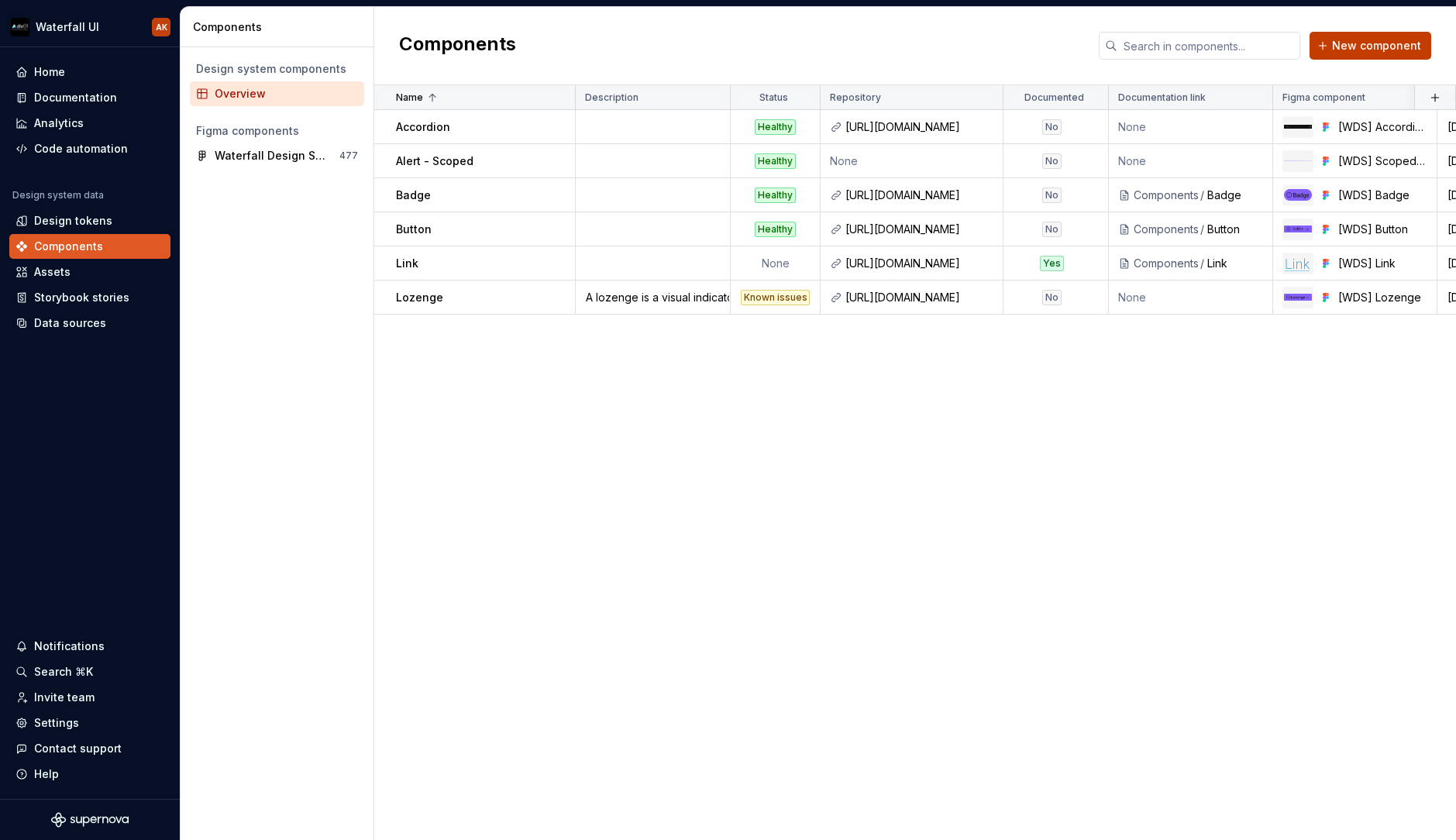
click at [1195, 53] on span "New component" at bounding box center [1376, 46] width 89 height 15
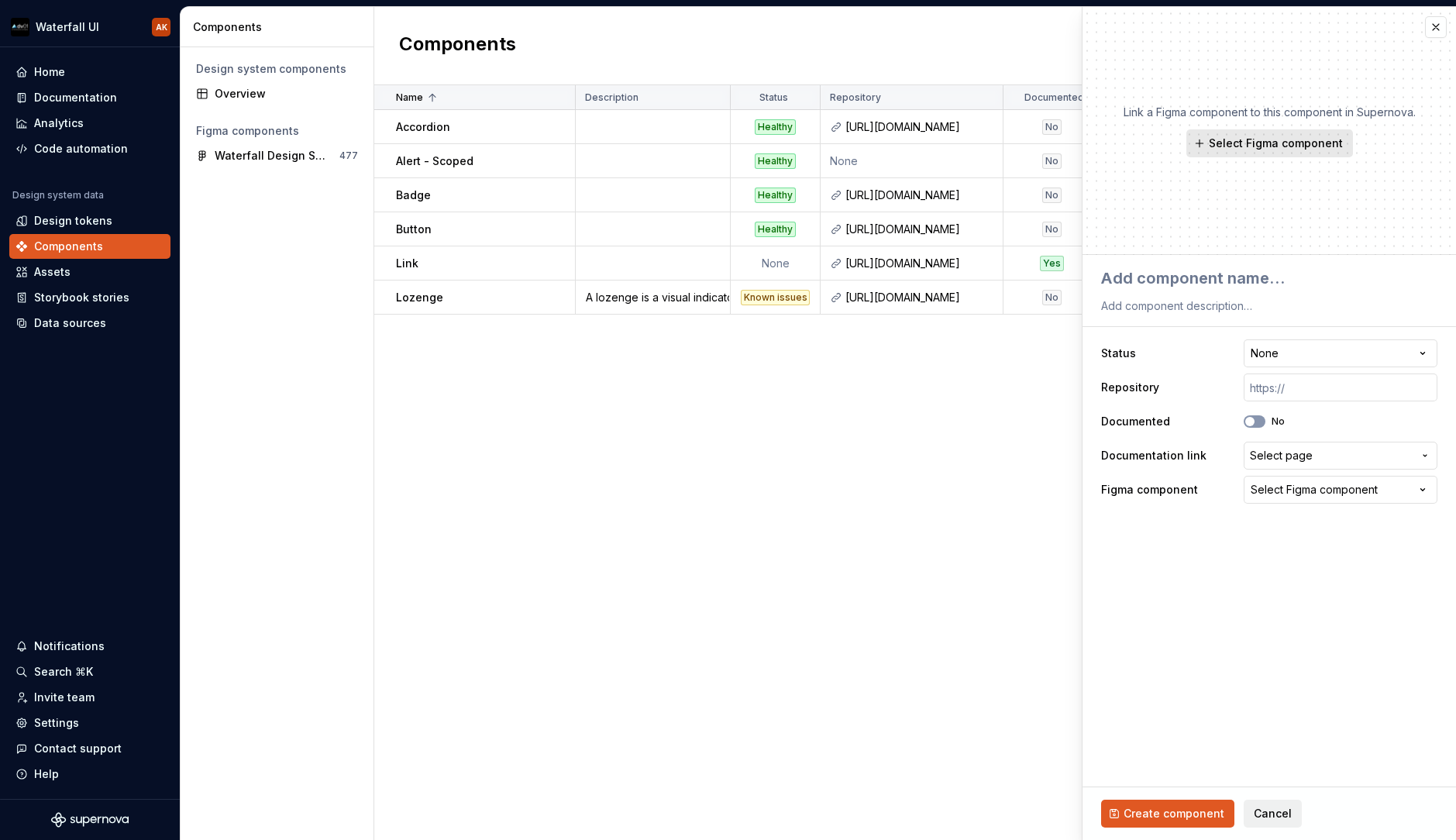
click at [1195, 139] on span "Select Figma component" at bounding box center [1277, 143] width 134 height 15
type textarea "*"
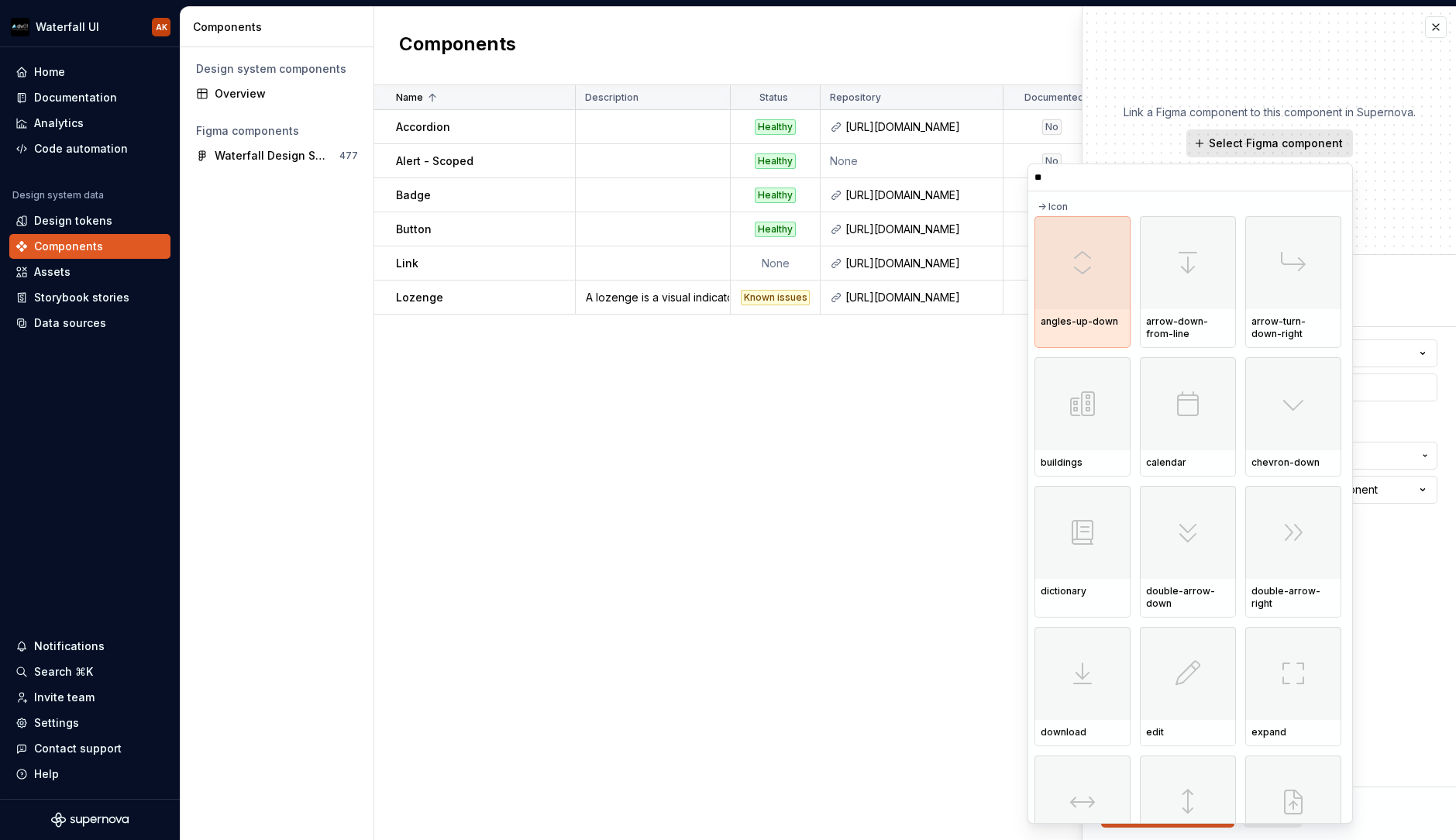
type input "***"
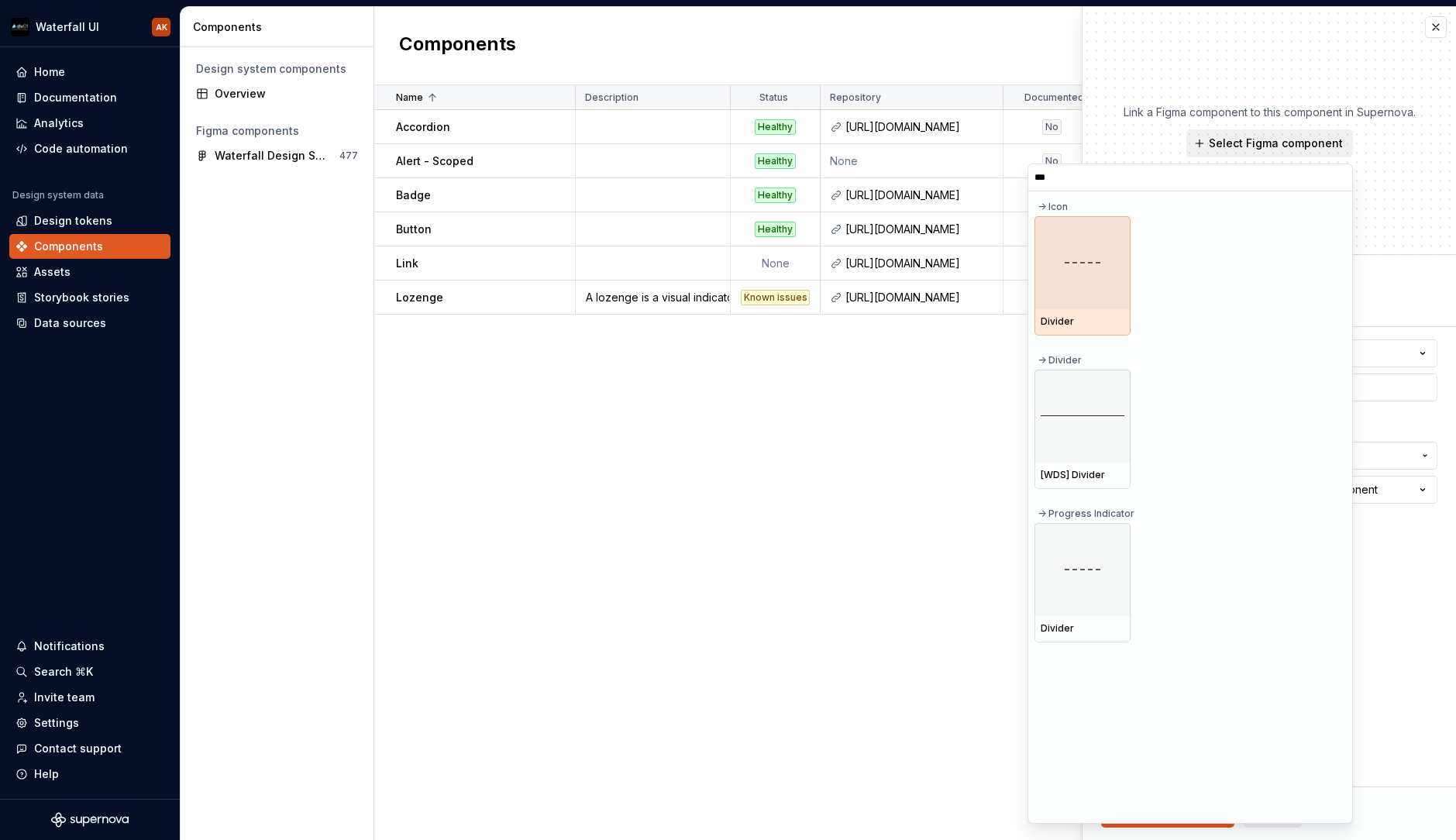
click at [1048, 433] on div at bounding box center [1083, 415] width 96 height 93
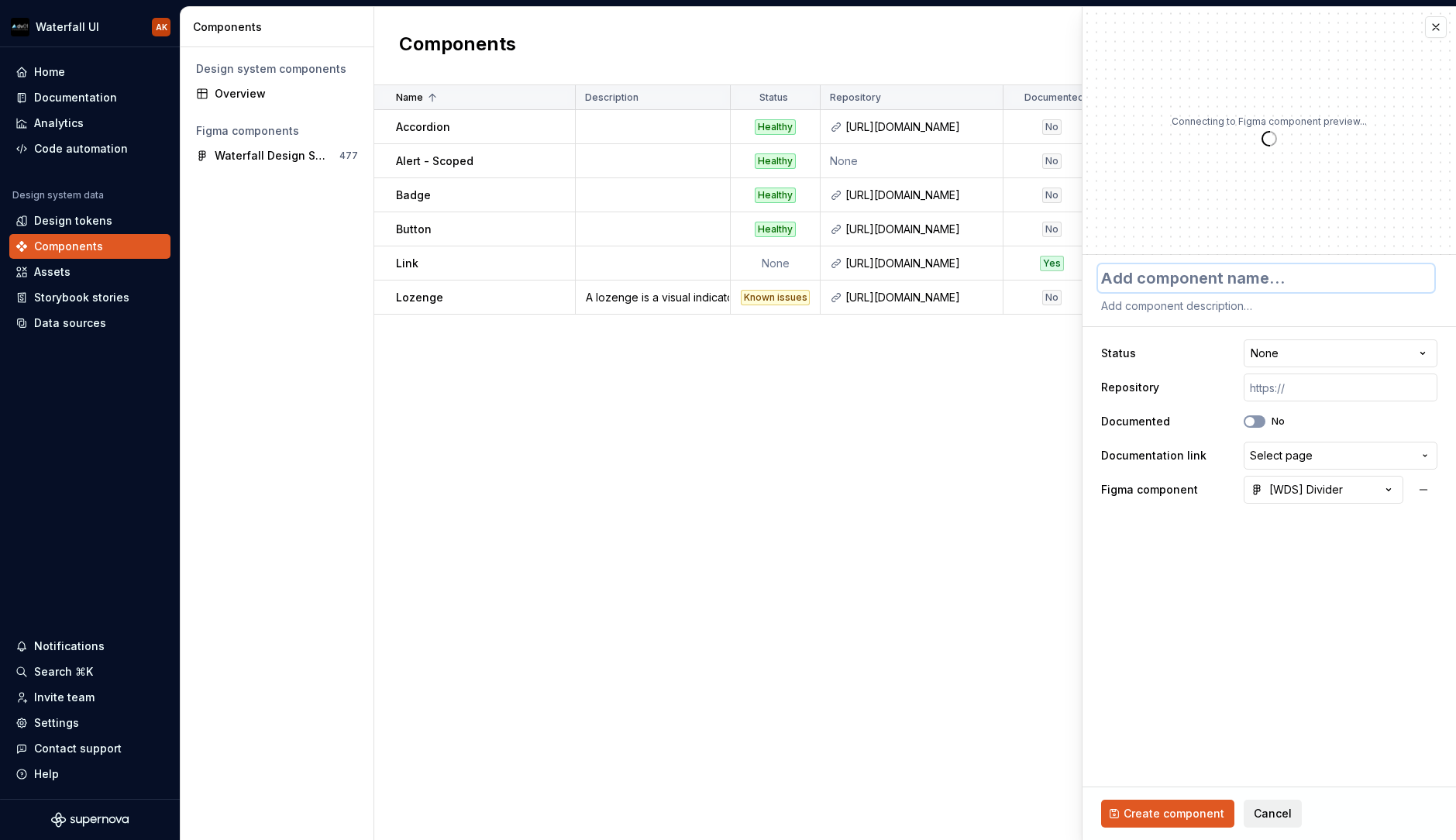
click at [1173, 283] on textarea at bounding box center [1266, 278] width 337 height 28
type textarea "*"
type textarea "S"
type textarea "*"
type textarea "Se"
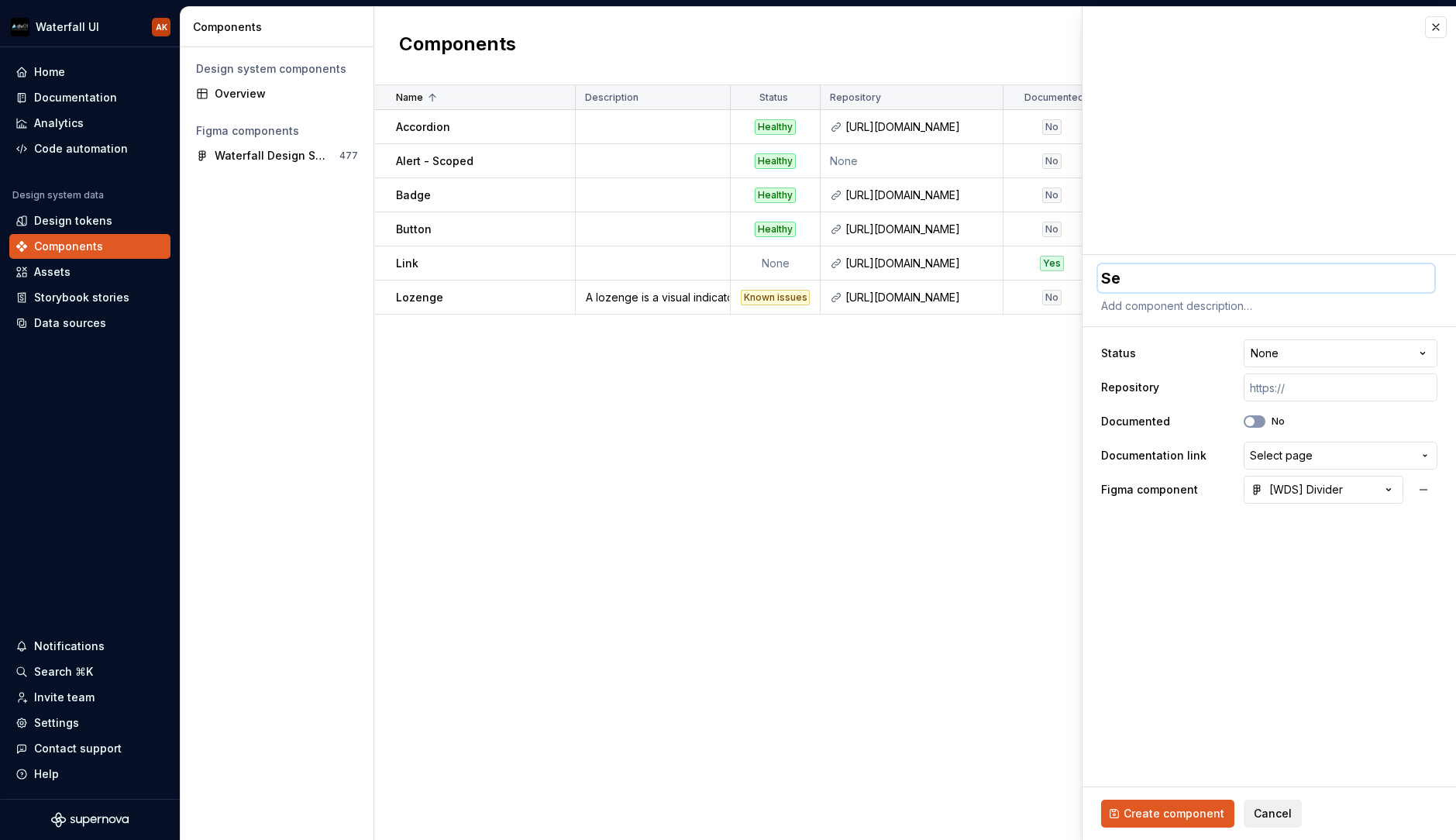
type textarea "*"
type textarea "Sep"
type textarea "*"
type textarea "Sepa"
type textarea "*"
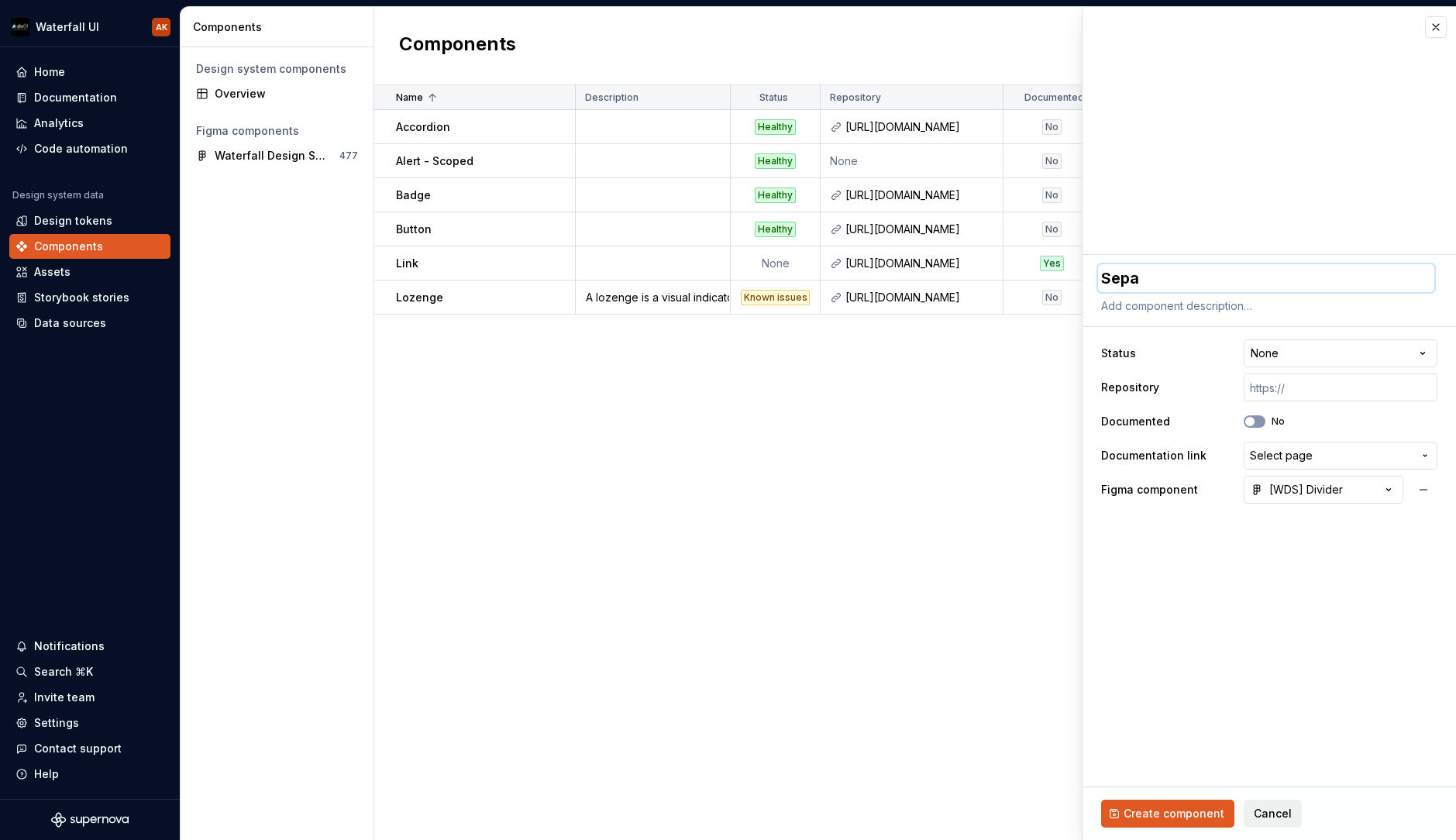
type textarea "Separ"
type textarea "*"
type textarea "Separa"
type textarea "*"
type textarea "Separat"
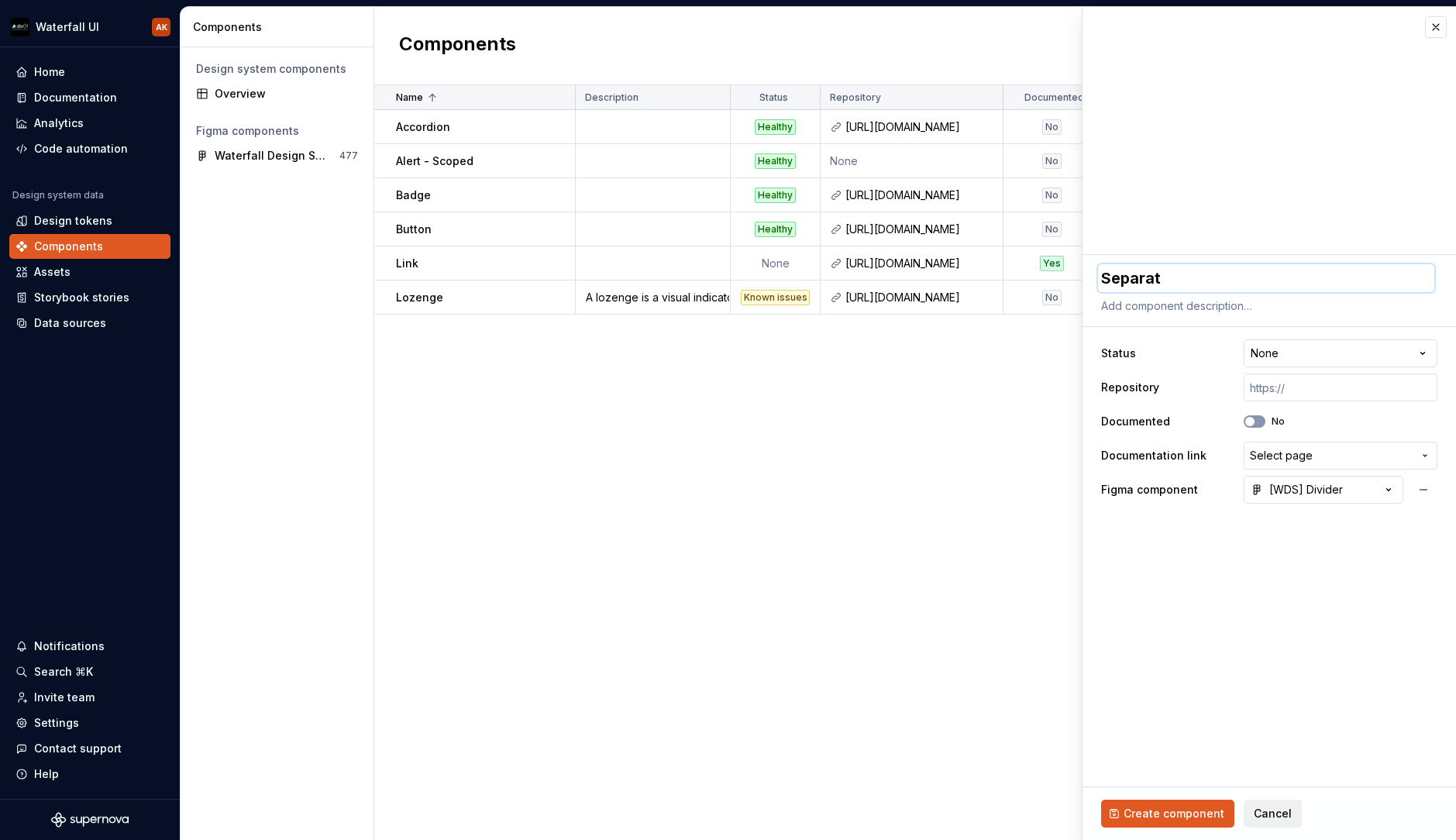
type textarea "*"
type textarea "Separato"
type textarea "*"
type textarea "Separator"
click at [1195, 353] on html "Waterfall UI AK Home Documentation Analytics Code automation Design system data…" at bounding box center [728, 420] width 1456 height 840
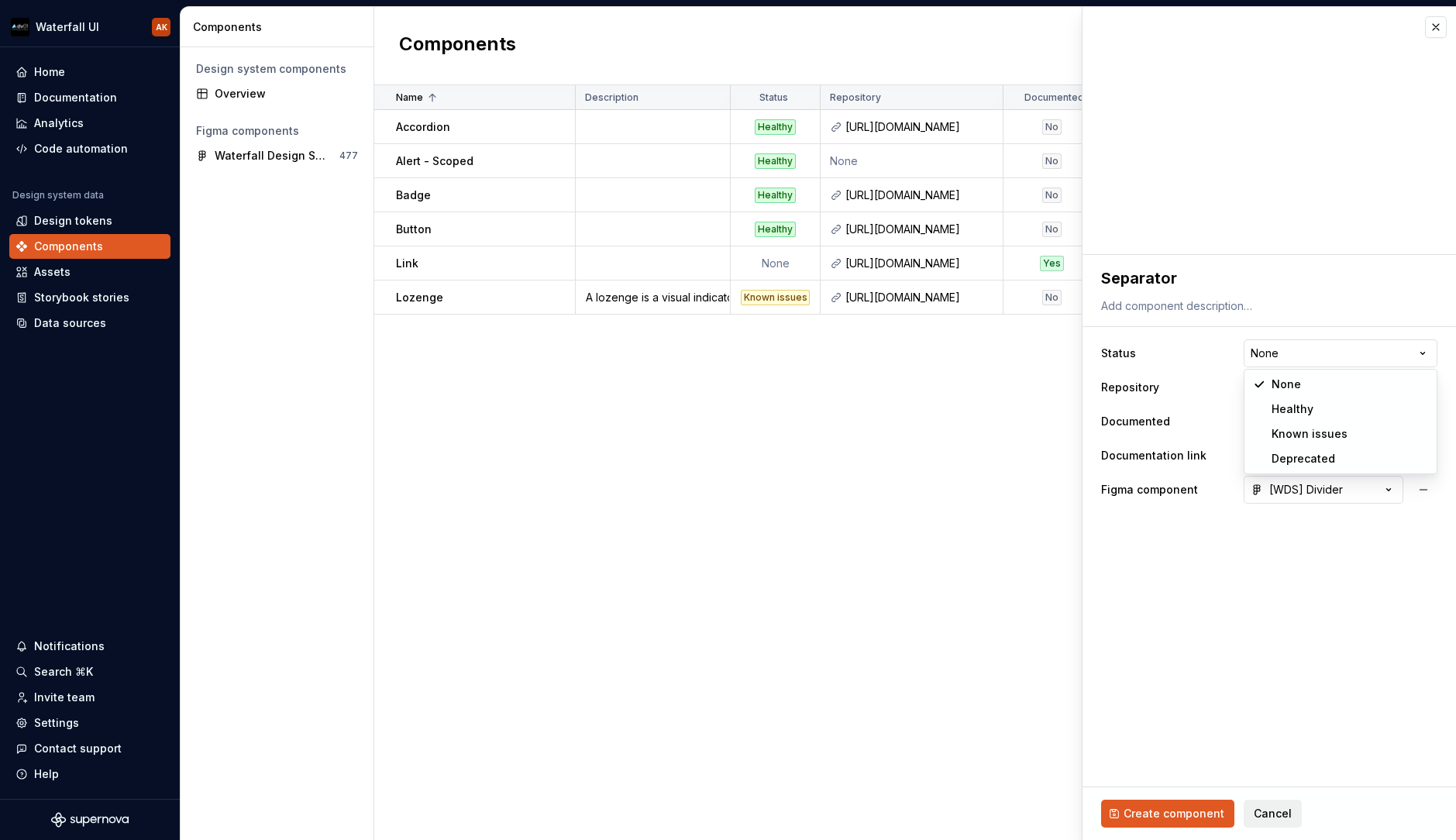
select select "**********"
click at [1135, 813] on span "Create component" at bounding box center [1174, 813] width 101 height 15
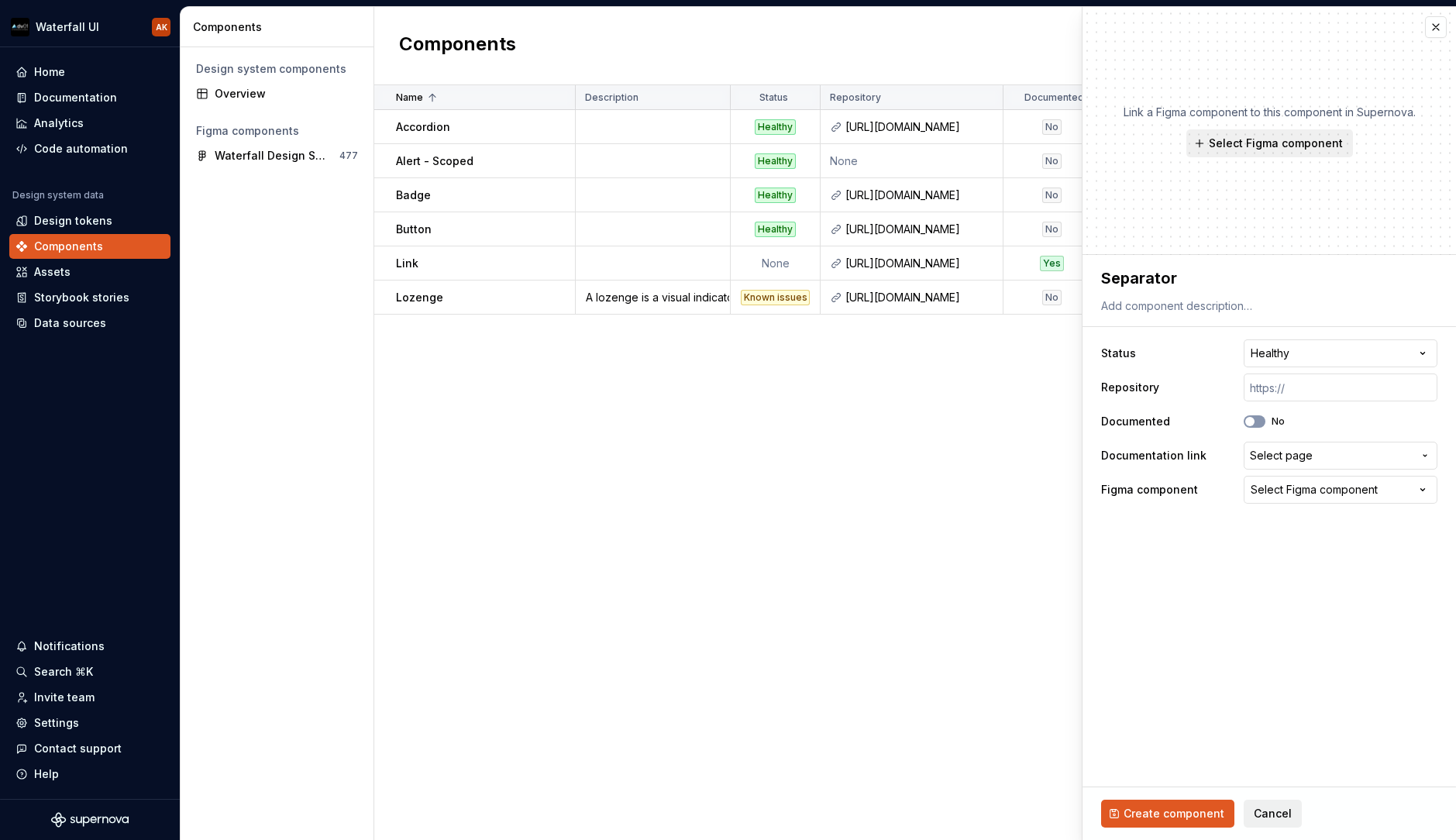
type textarea "*"
